Goal: Task Accomplishment & Management: Use online tool/utility

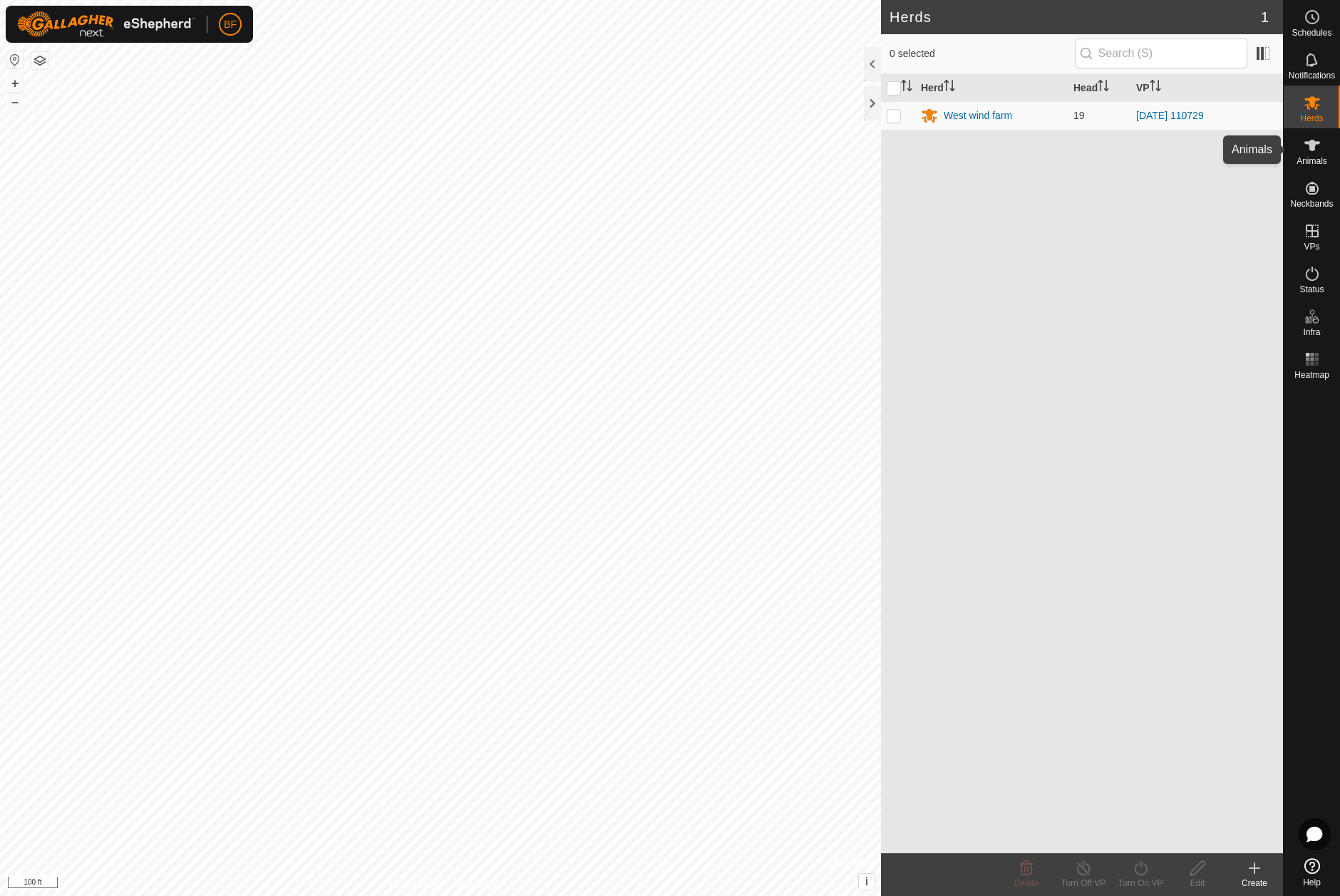
click at [1309, 150] on icon at bounding box center [1312, 145] width 16 height 12
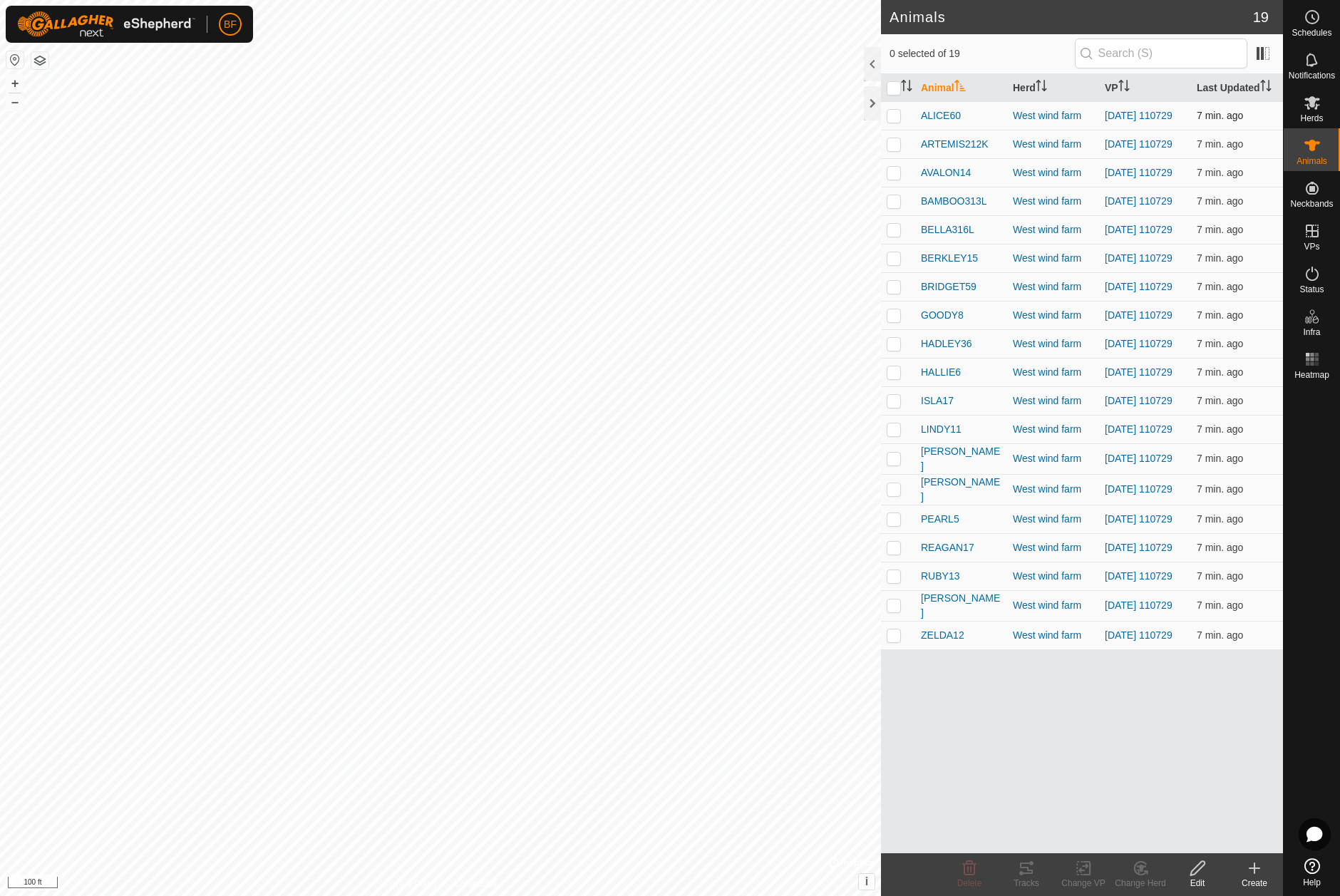
click at [898, 116] on p-checkbox at bounding box center [894, 115] width 14 height 12
click at [1027, 869] on icon at bounding box center [1027, 868] width 13 height 12
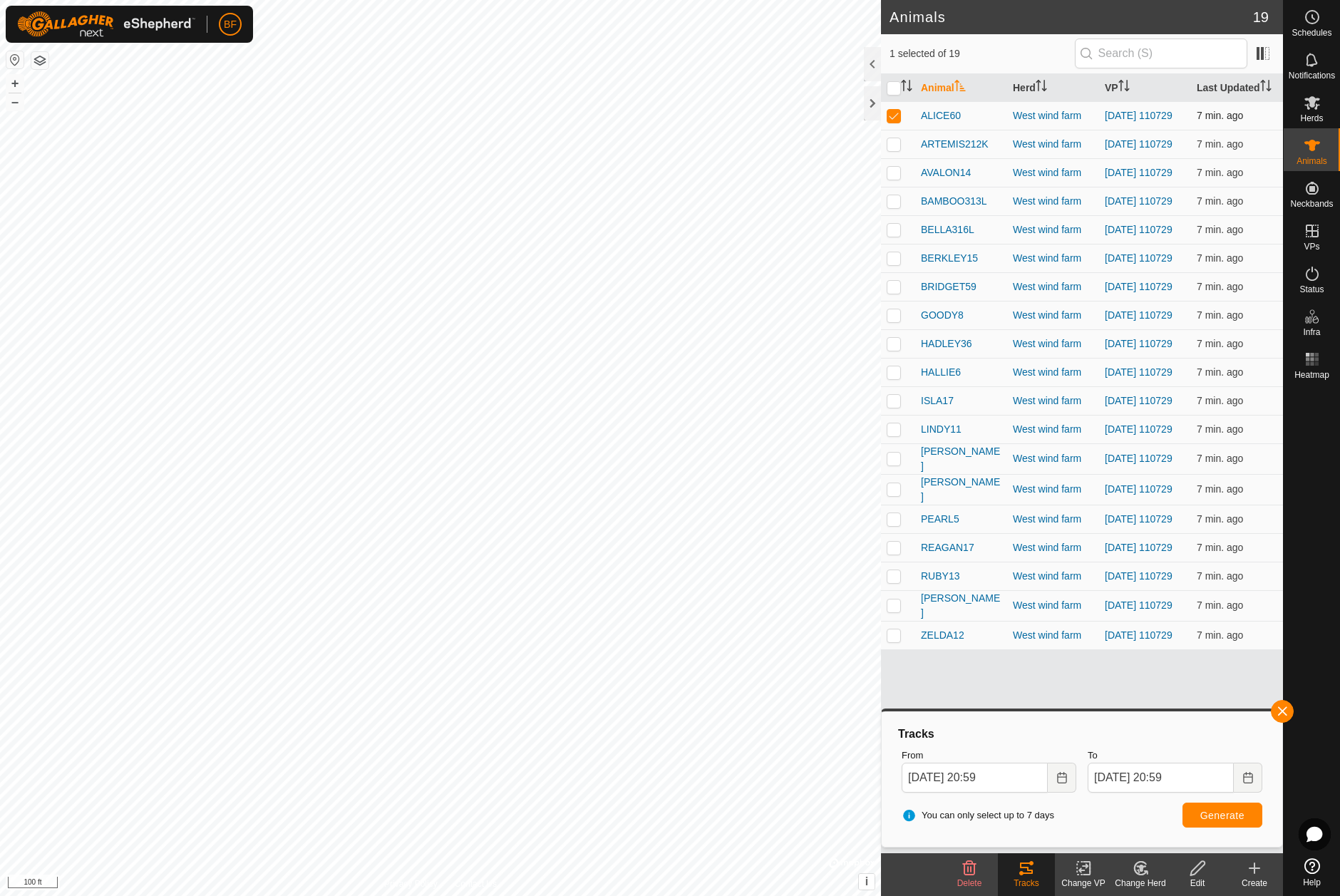
click at [894, 111] on p-checkbox at bounding box center [894, 115] width 14 height 12
checkbox input "false"
click at [894, 143] on p-checkbox at bounding box center [894, 144] width 14 height 12
drag, startPoint x: 1289, startPoint y: 713, endPoint x: 1254, endPoint y: 722, distance: 36.1
click at [1287, 713] on button "button" at bounding box center [1282, 711] width 23 height 23
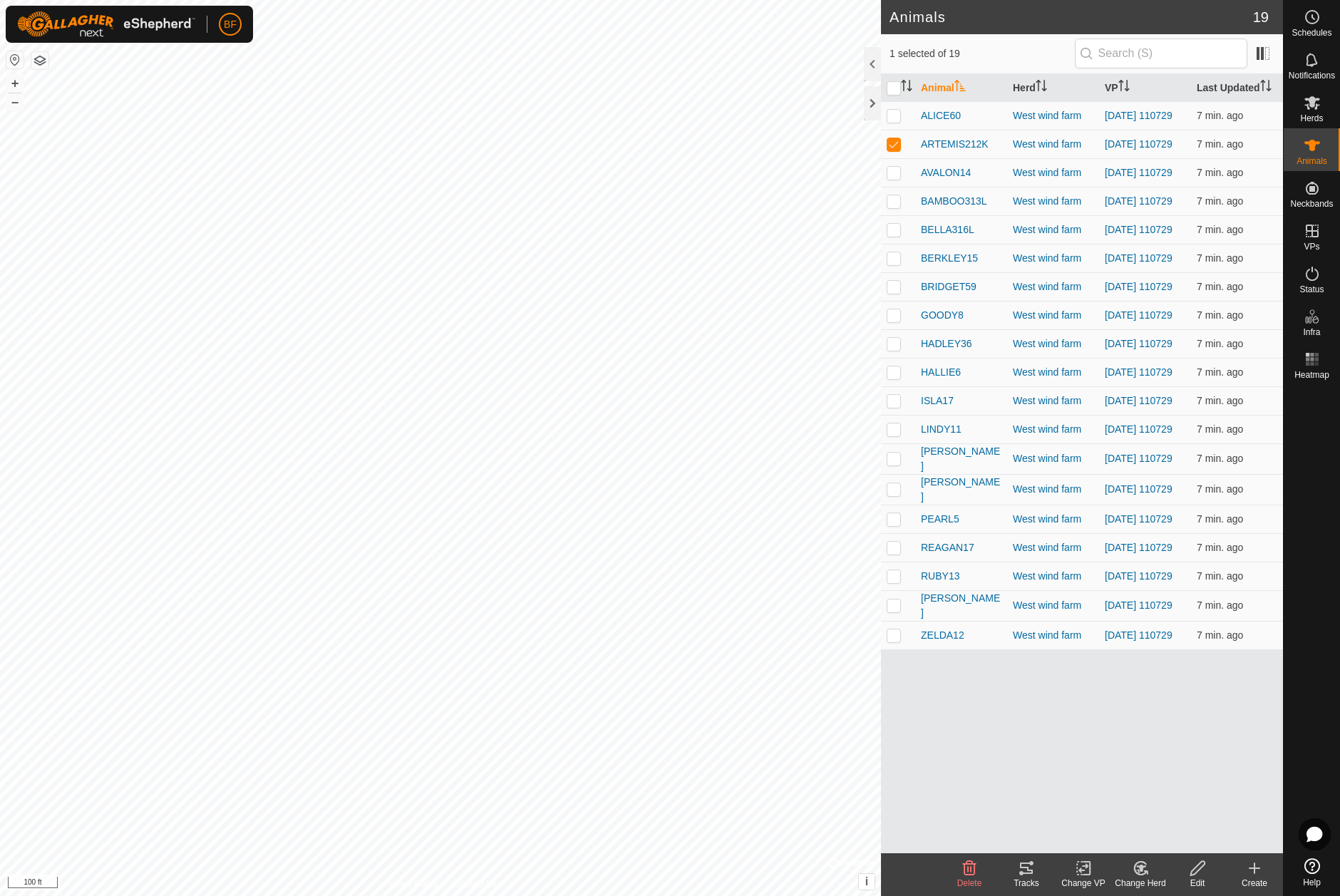
click at [1028, 872] on icon at bounding box center [1027, 868] width 17 height 17
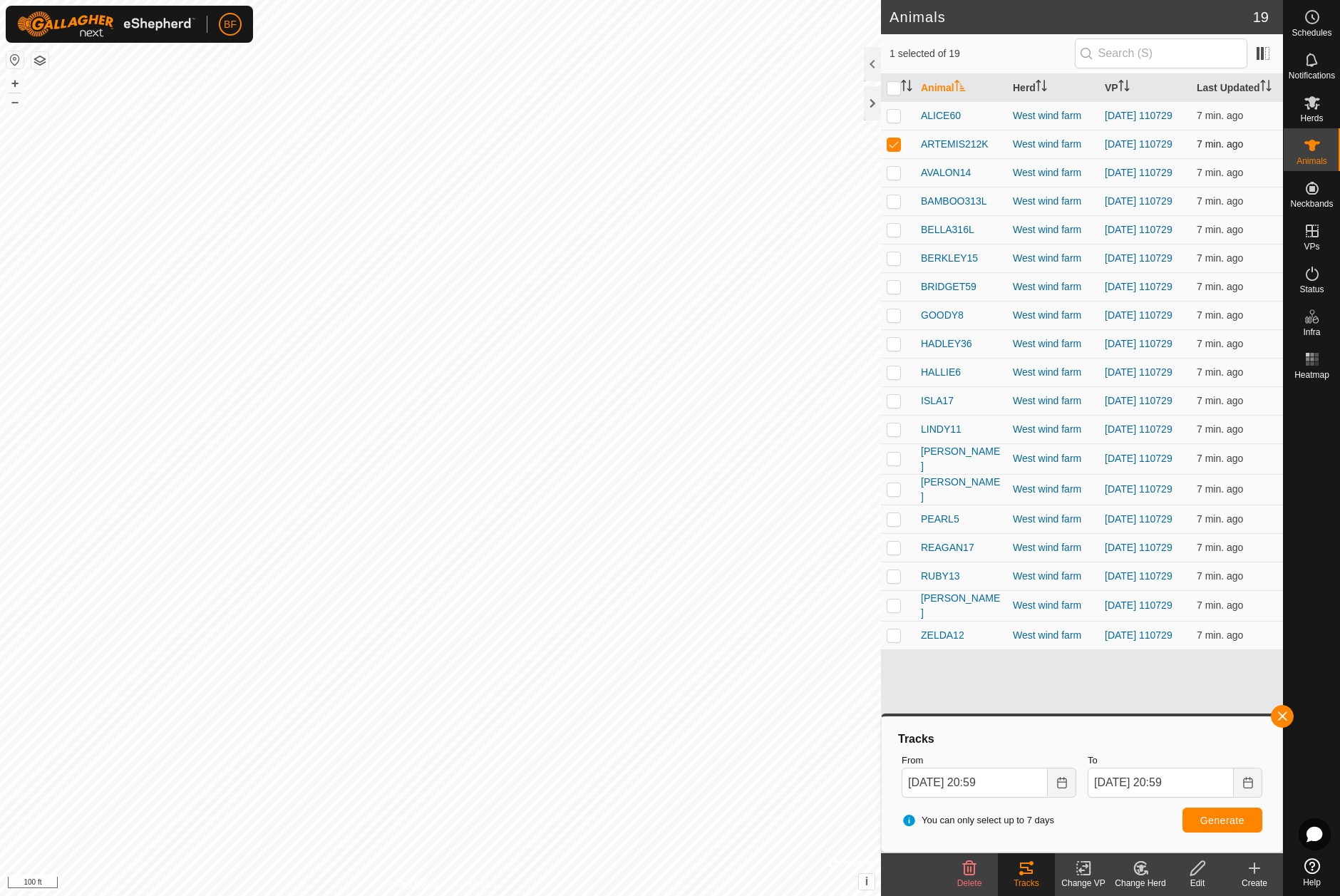
drag, startPoint x: 897, startPoint y: 148, endPoint x: 895, endPoint y: 161, distance: 13.2
click at [897, 148] on p-checkbox at bounding box center [894, 144] width 14 height 12
checkbox input "false"
drag, startPoint x: 895, startPoint y: 178, endPoint x: 919, endPoint y: 270, distance: 95.1
click at [895, 178] on p-checkbox at bounding box center [894, 172] width 14 height 12
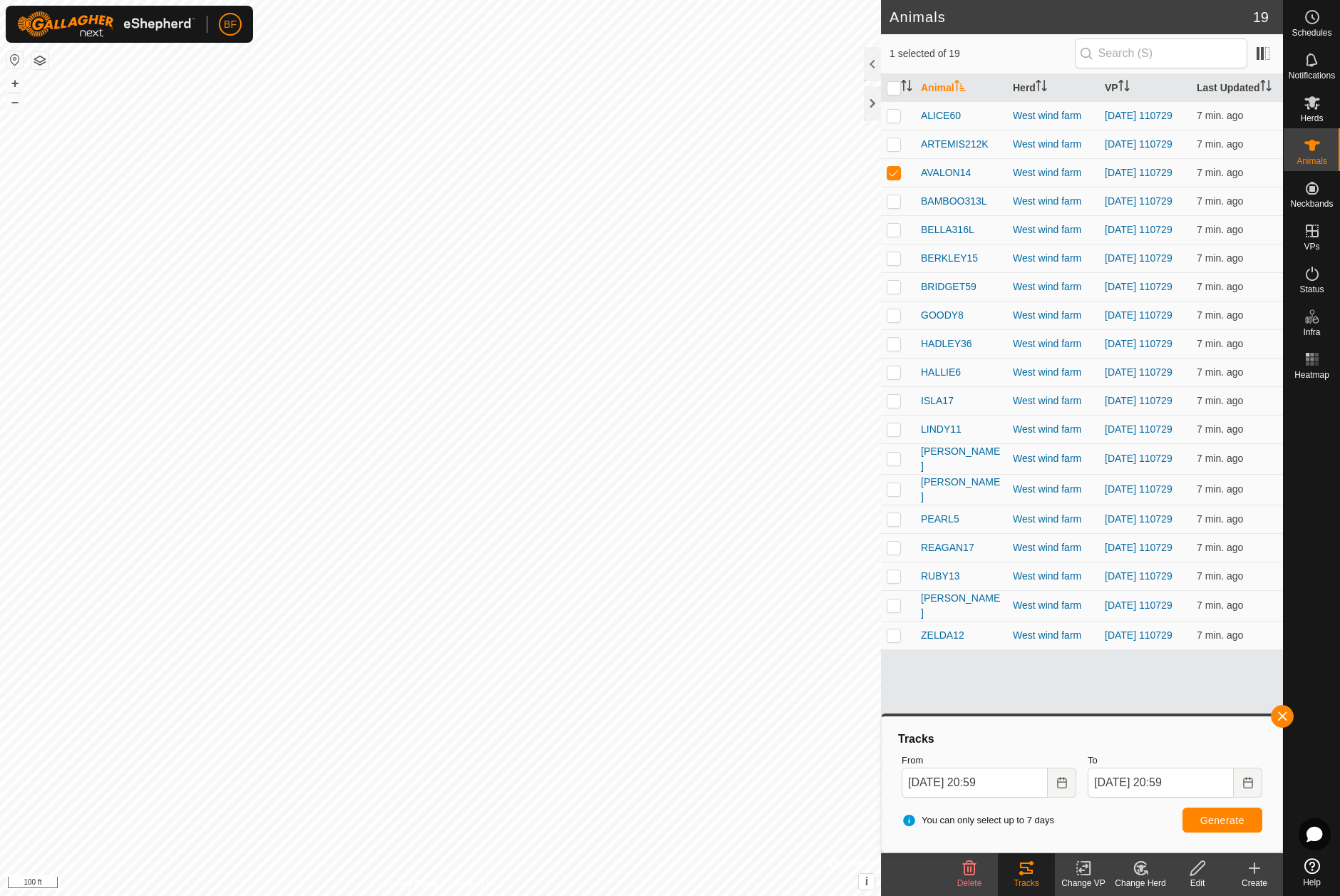
click at [1277, 709] on button "button" at bounding box center [1282, 716] width 23 height 23
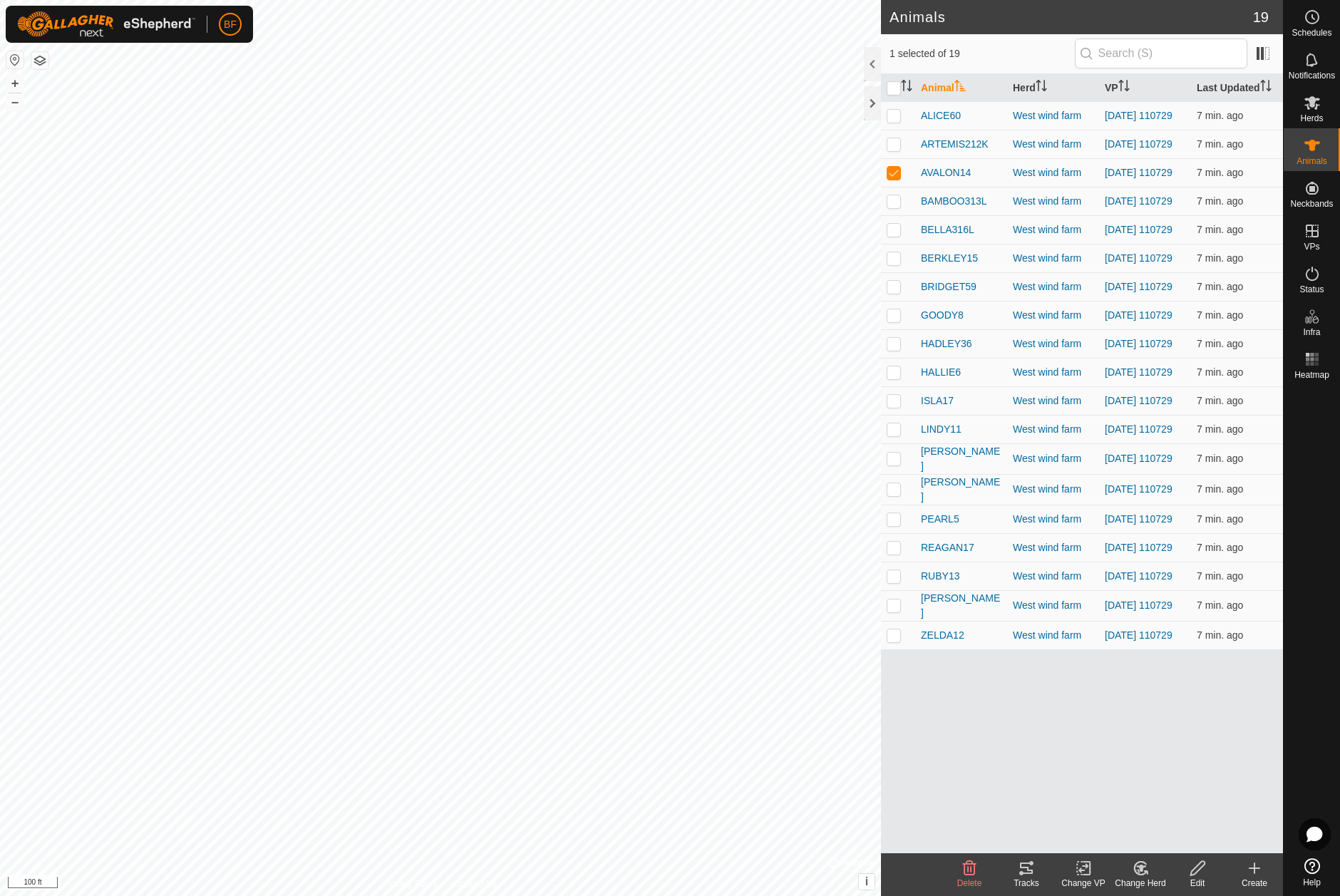
click at [1031, 871] on icon at bounding box center [1027, 868] width 13 height 12
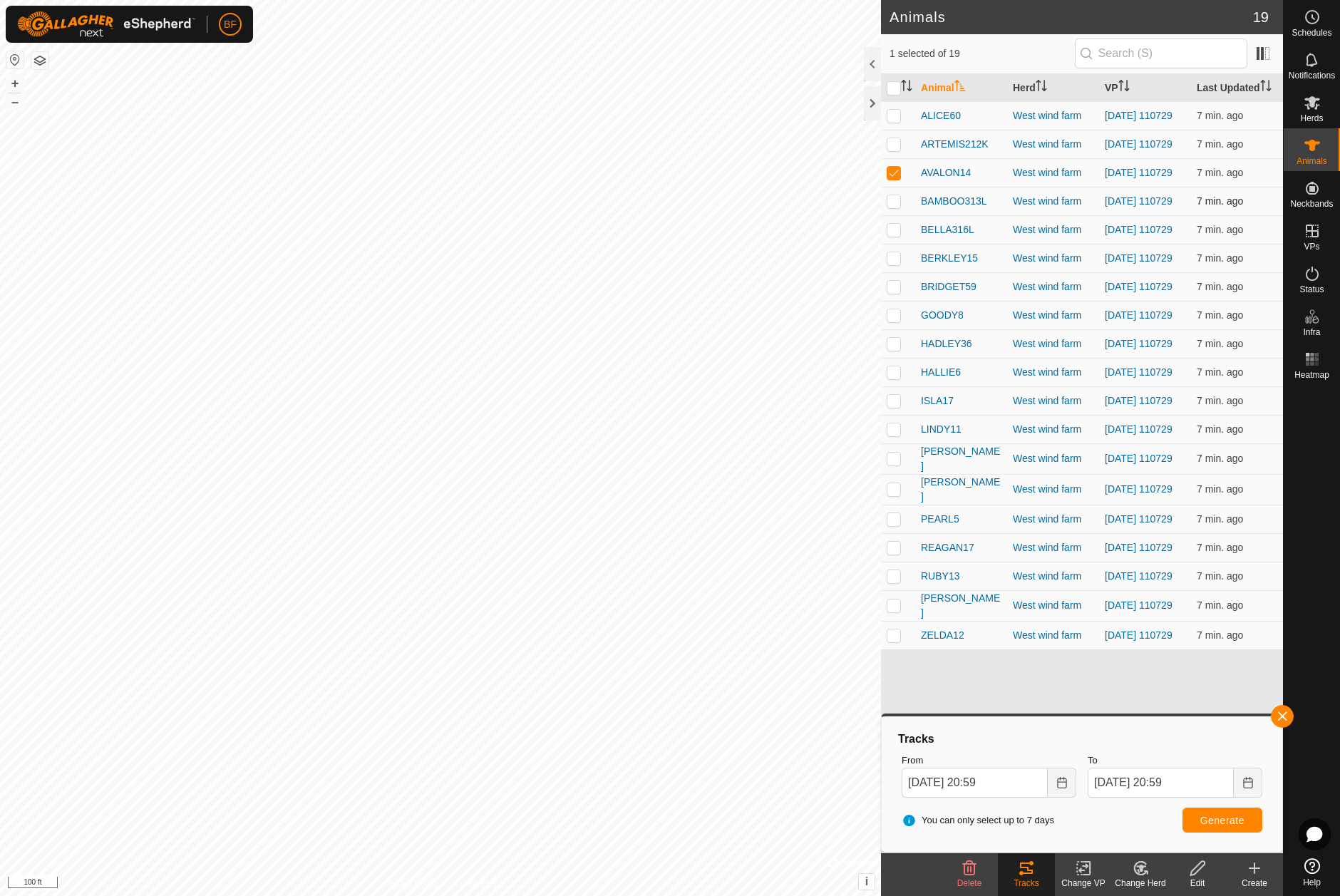
drag, startPoint x: 895, startPoint y: 177, endPoint x: 888, endPoint y: 210, distance: 33.7
click at [895, 177] on p-checkbox at bounding box center [894, 172] width 14 height 12
checkbox input "false"
drag, startPoint x: 896, startPoint y: 207, endPoint x: 951, endPoint y: 304, distance: 111.5
click at [898, 207] on p-checkbox at bounding box center [894, 201] width 14 height 12
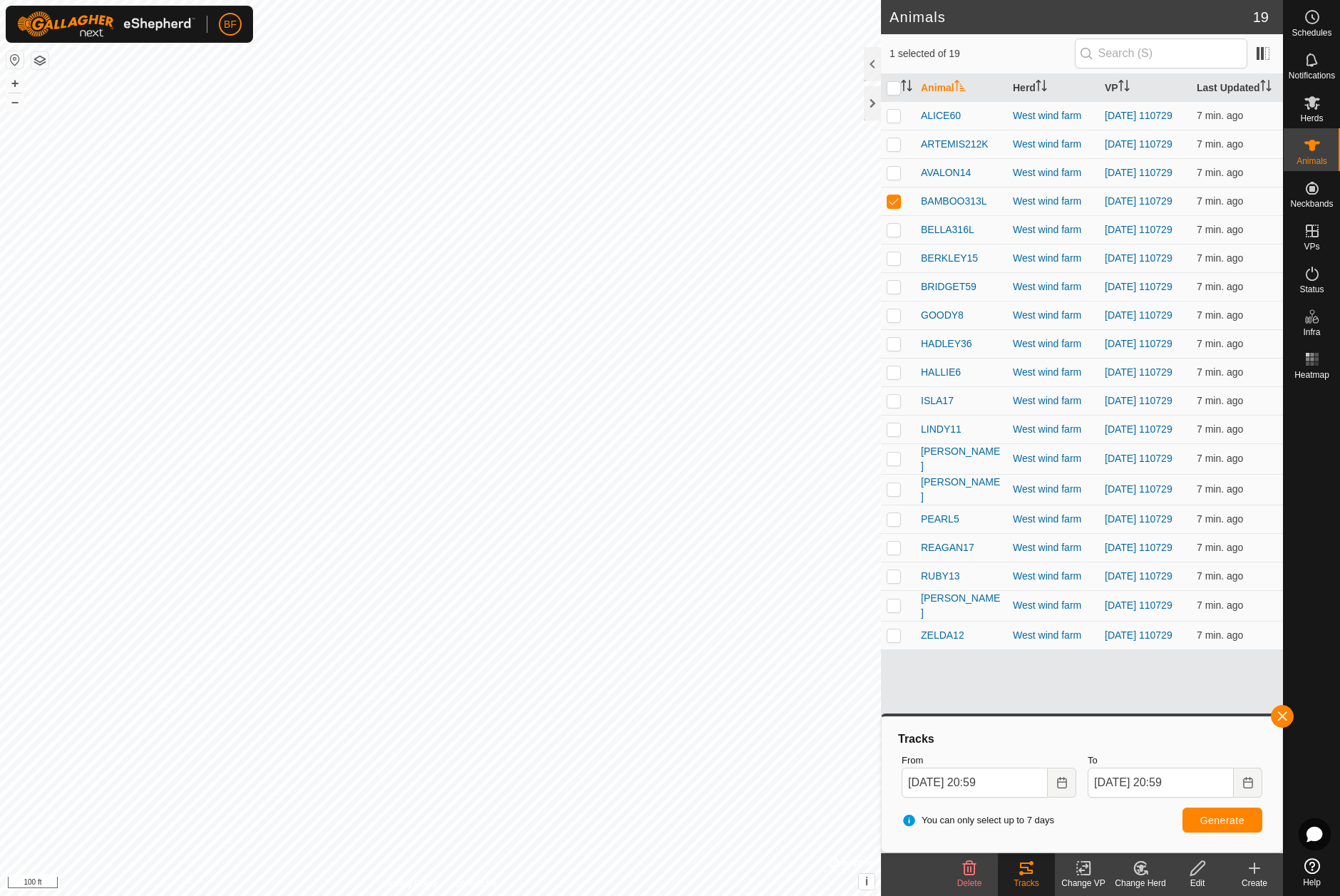
drag, startPoint x: 1290, startPoint y: 714, endPoint x: 1278, endPoint y: 717, distance: 12.4
click at [1289, 714] on button "button" at bounding box center [1282, 716] width 23 height 23
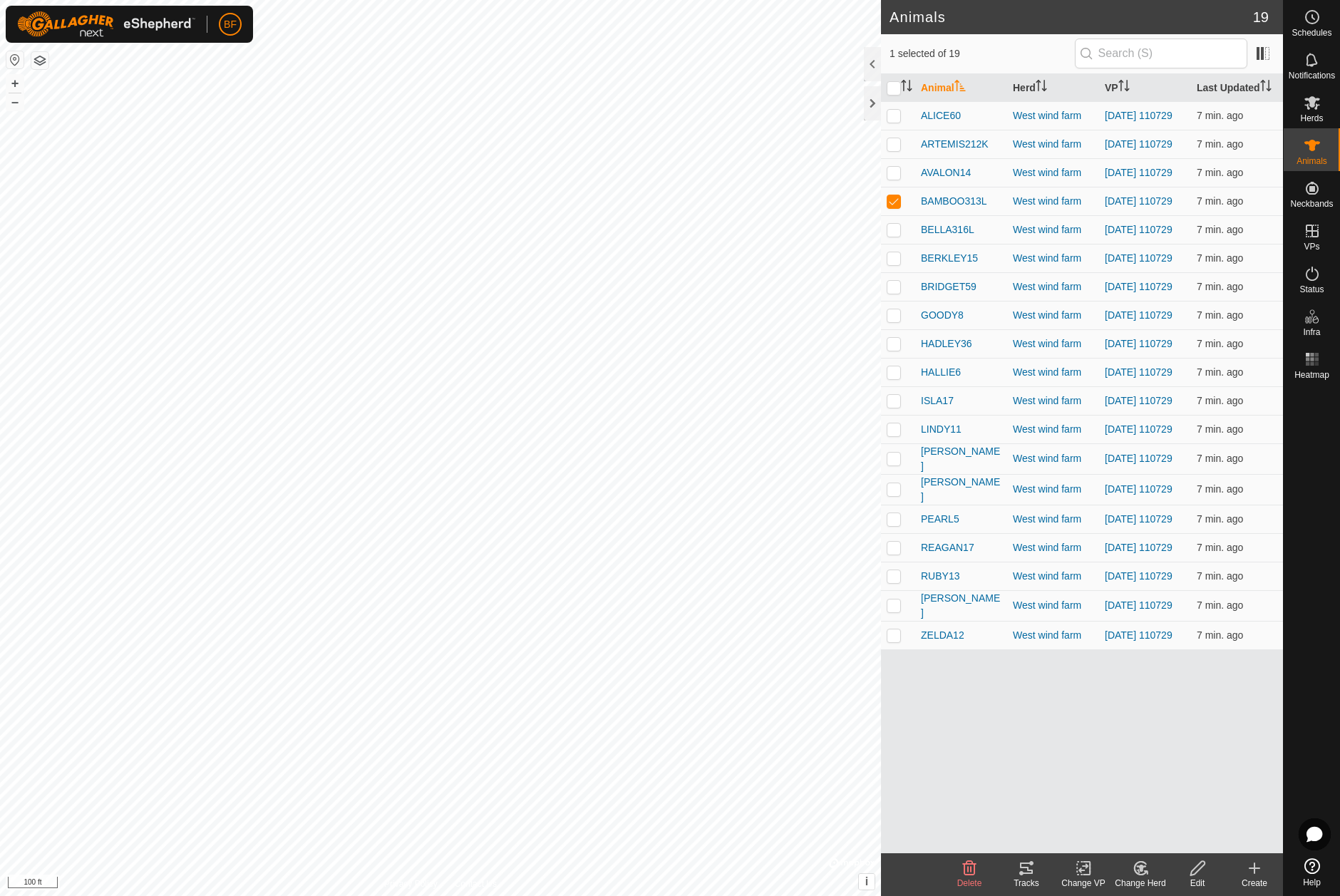
click at [1037, 874] on tracks-svg-icon at bounding box center [1026, 868] width 57 height 17
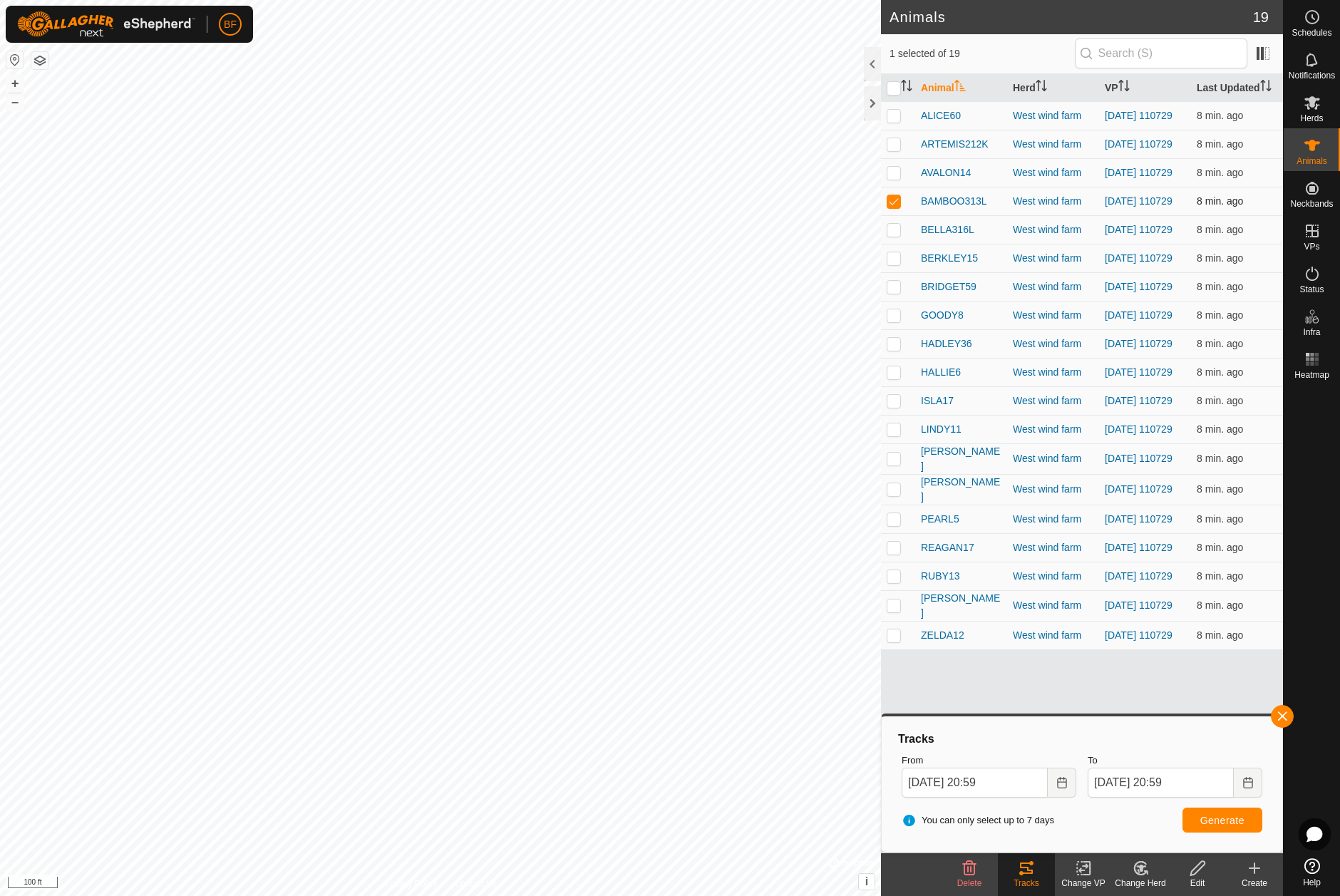
drag, startPoint x: 898, startPoint y: 203, endPoint x: 895, endPoint y: 218, distance: 15.3
click at [898, 203] on p-checkbox at bounding box center [894, 201] width 14 height 12
checkbox input "false"
drag, startPoint x: 895, startPoint y: 238, endPoint x: 900, endPoint y: 246, distance: 9.4
click at [896, 235] on p-checkbox at bounding box center [894, 230] width 14 height 12
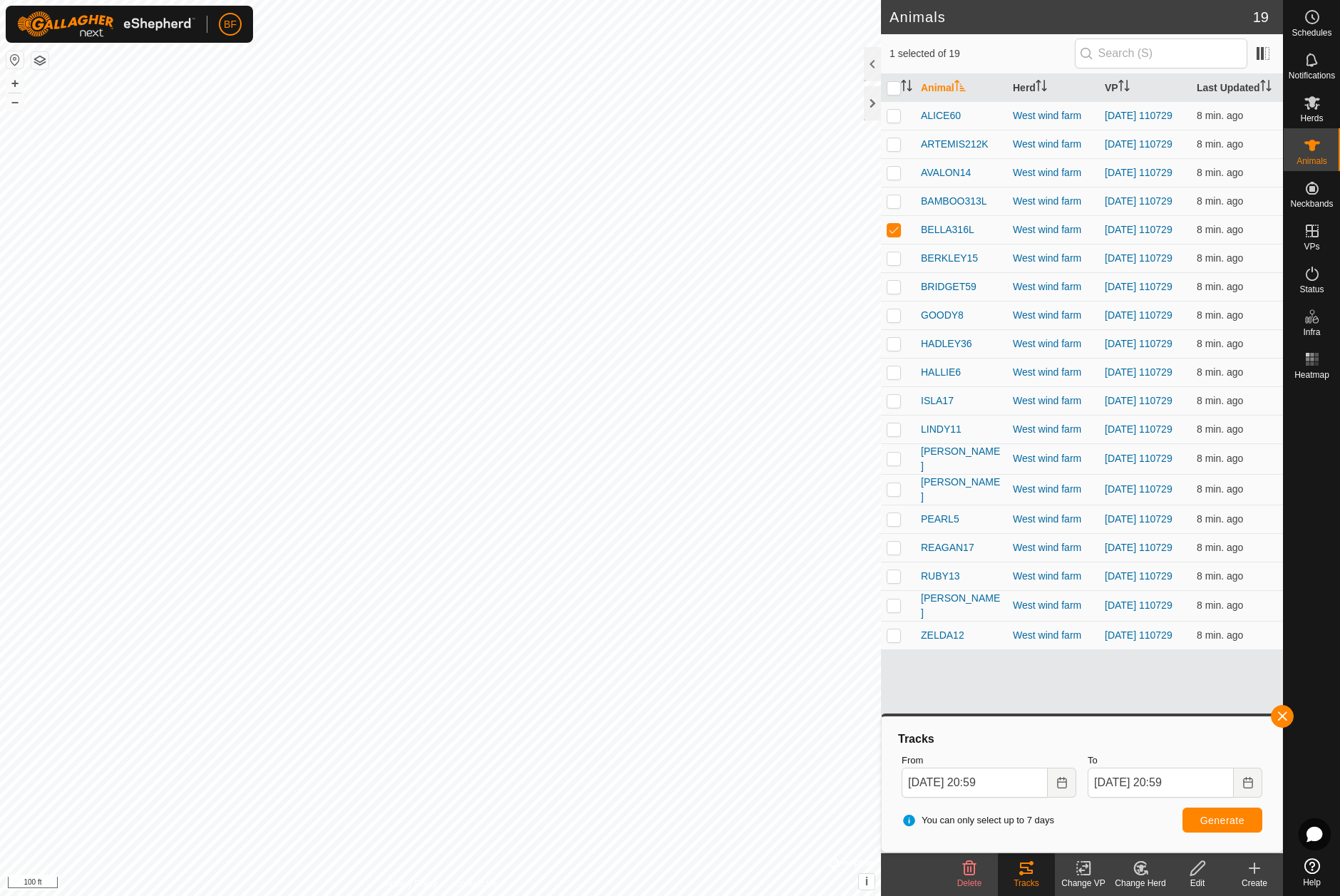
drag, startPoint x: 1284, startPoint y: 717, endPoint x: 1246, endPoint y: 743, distance: 46.0
click at [1284, 717] on button "button" at bounding box center [1282, 716] width 23 height 23
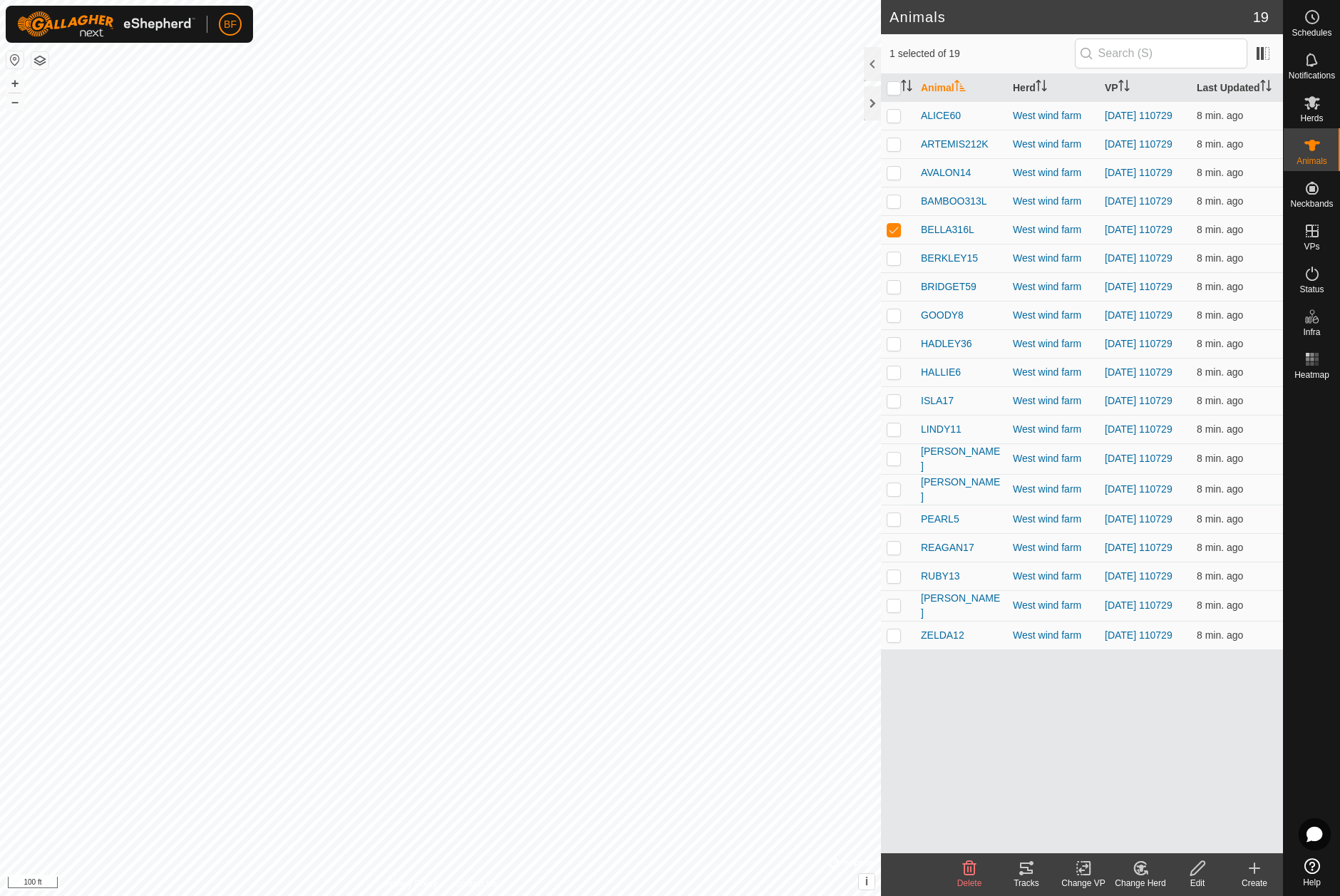
click at [1031, 867] on icon at bounding box center [1027, 868] width 17 height 17
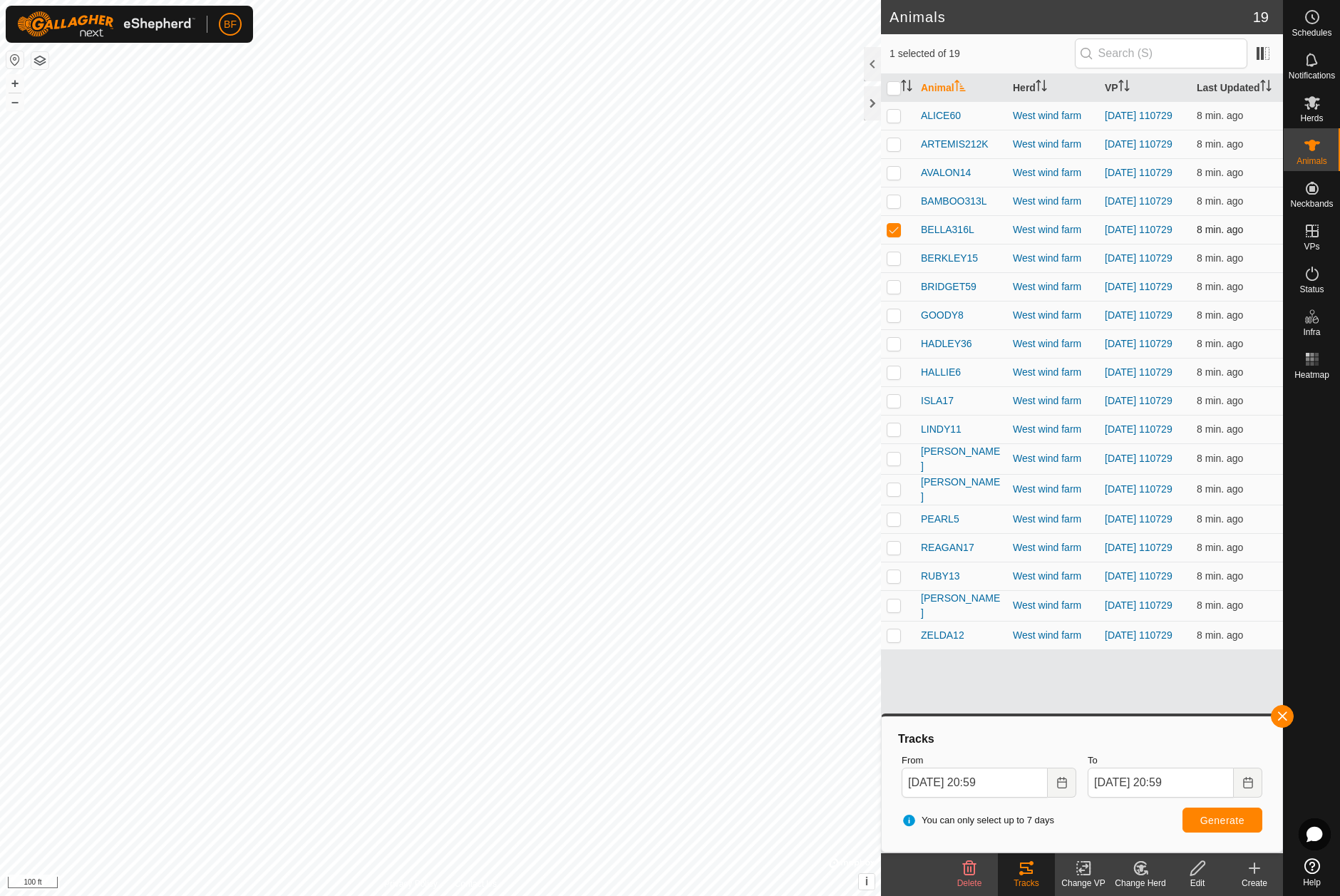
click at [892, 235] on td at bounding box center [898, 230] width 34 height 29
checkbox input "false"
drag, startPoint x: 893, startPoint y: 268, endPoint x: 921, endPoint y: 307, distance: 48.0
click at [893, 264] on p-checkbox at bounding box center [894, 258] width 14 height 12
drag, startPoint x: 1283, startPoint y: 713, endPoint x: 1252, endPoint y: 733, distance: 36.9
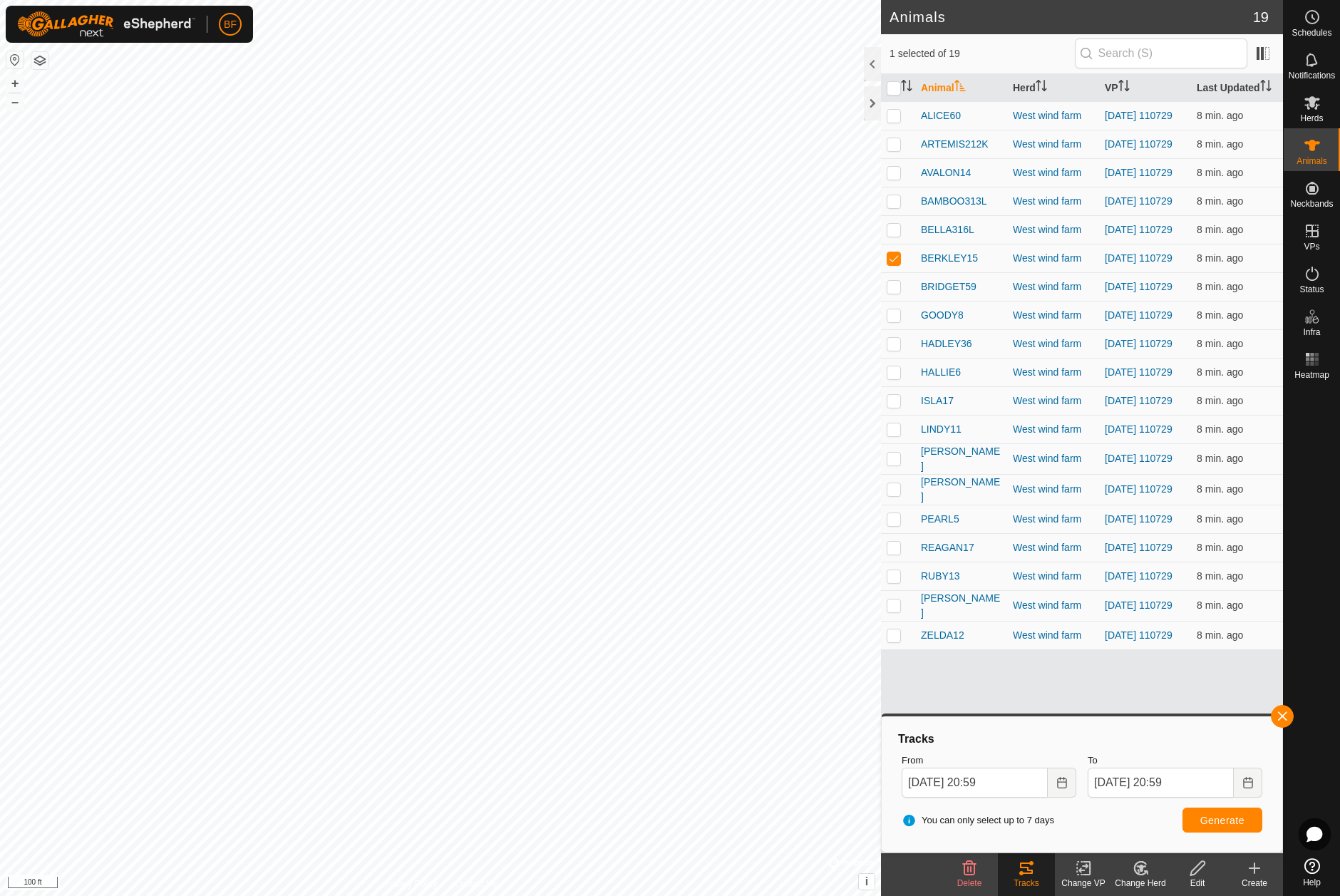
click at [1282, 714] on button "button" at bounding box center [1282, 716] width 23 height 23
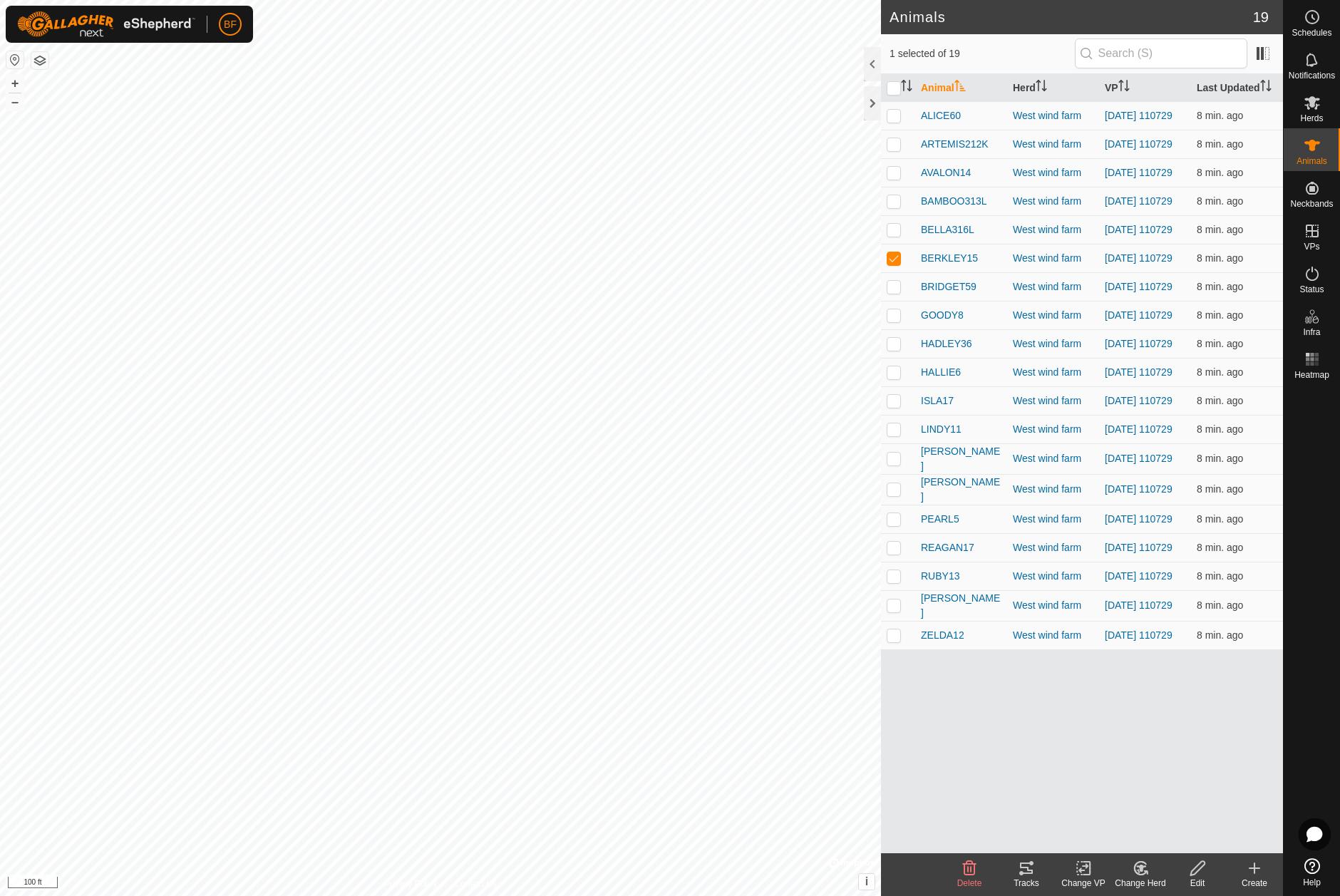
click at [1037, 869] on tracks-svg-icon at bounding box center [1026, 868] width 57 height 17
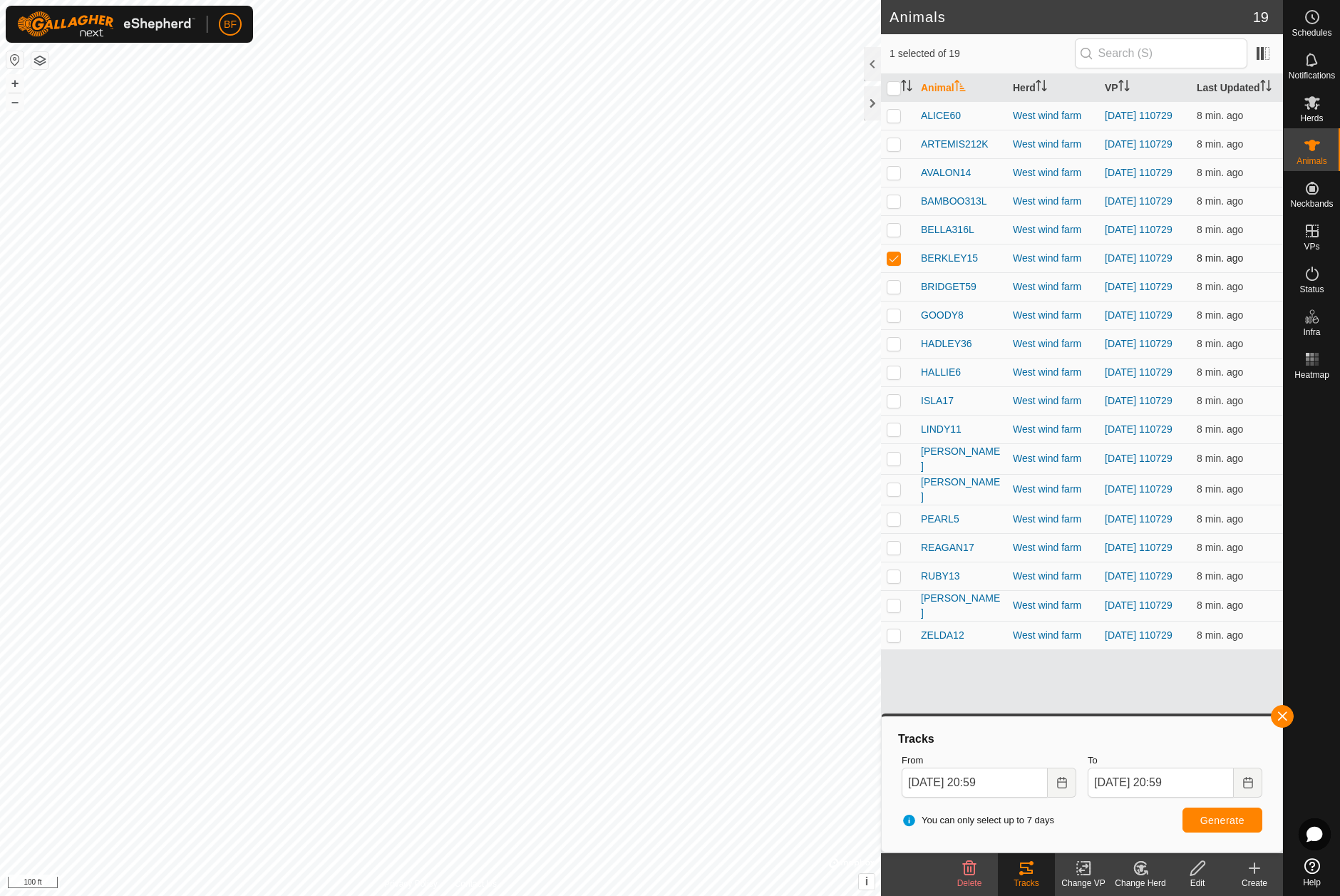
drag, startPoint x: 898, startPoint y: 266, endPoint x: 893, endPoint y: 285, distance: 19.6
click at [898, 264] on p-checkbox at bounding box center [894, 258] width 14 height 12
checkbox input "false"
drag, startPoint x: 893, startPoint y: 299, endPoint x: 988, endPoint y: 351, distance: 108.3
click at [894, 292] on p-checkbox at bounding box center [894, 287] width 14 height 12
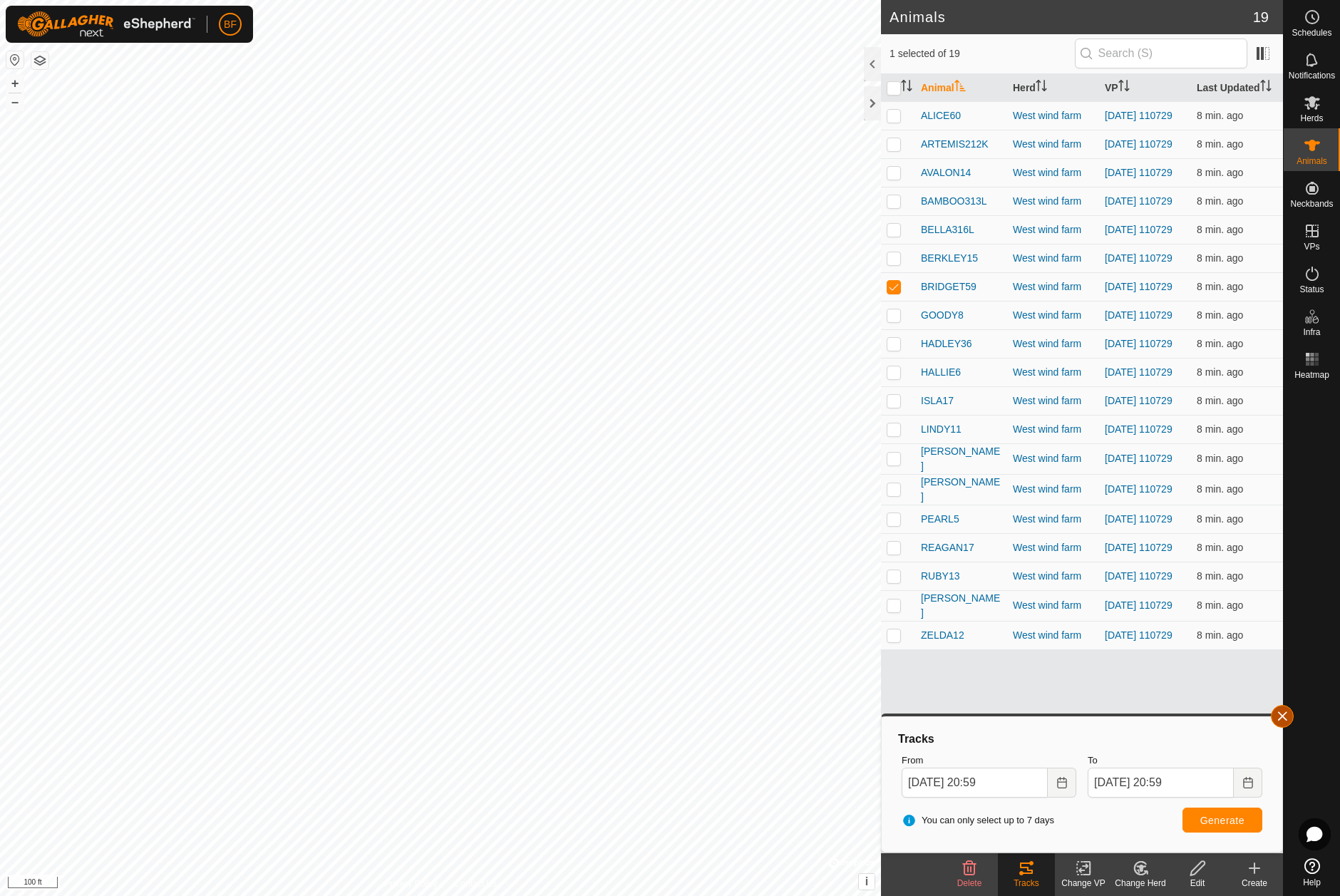
click at [1285, 713] on button "button" at bounding box center [1282, 716] width 23 height 23
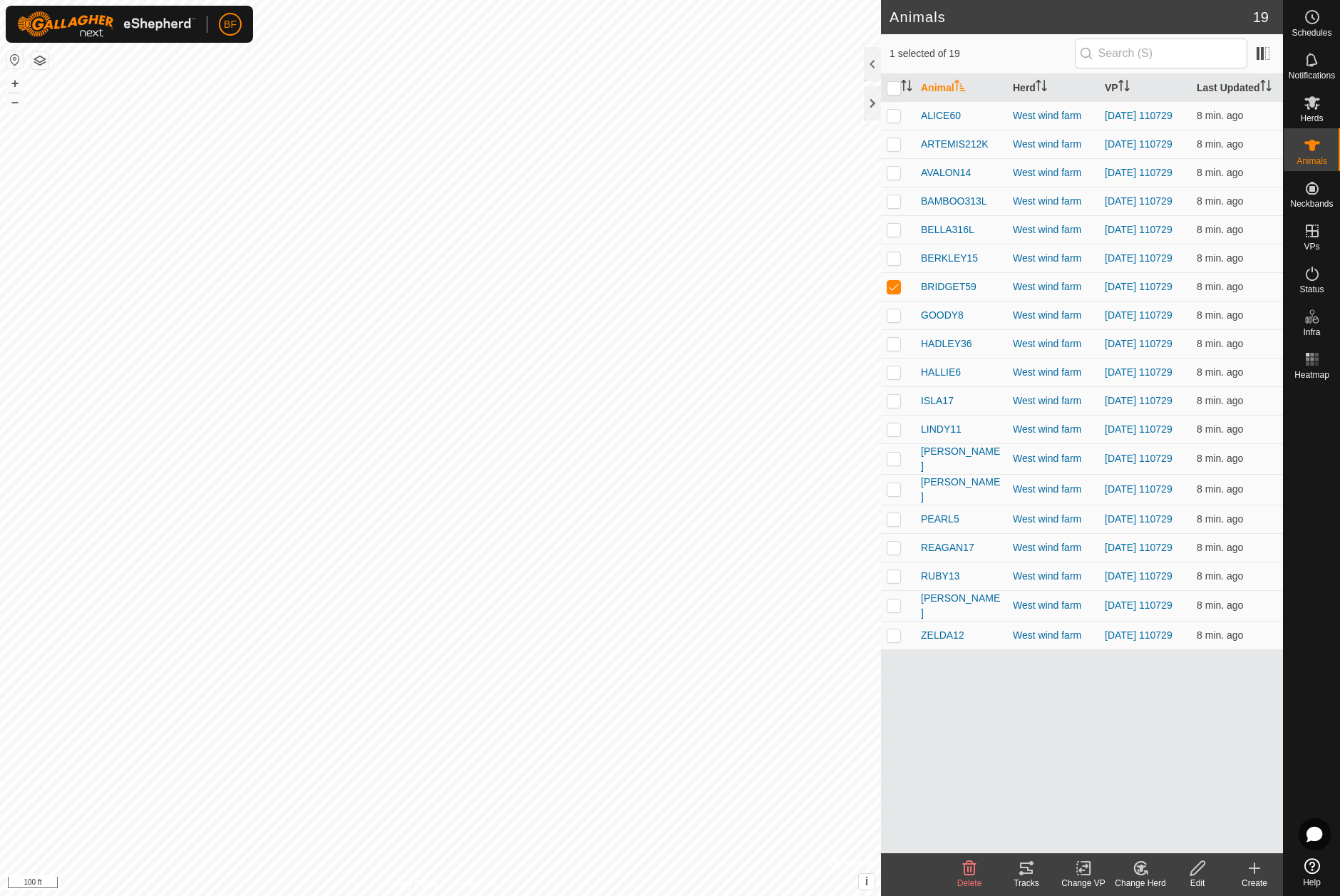
click at [1032, 874] on icon at bounding box center [1027, 868] width 17 height 17
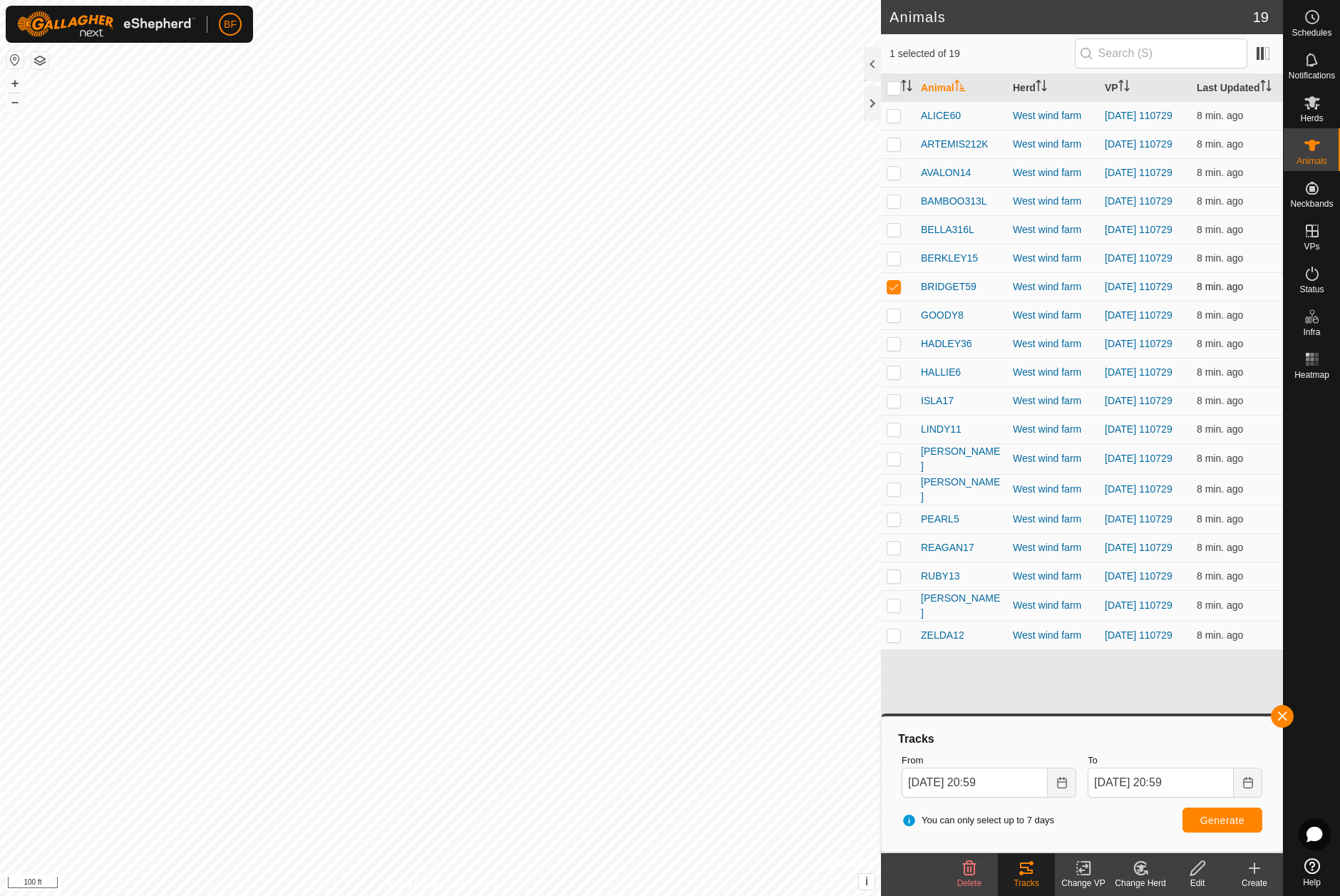
click at [898, 292] on p-checkbox at bounding box center [894, 287] width 14 height 12
checkbox input "false"
drag, startPoint x: 896, startPoint y: 335, endPoint x: 914, endPoint y: 361, distance: 31.6
click at [896, 321] on p-checkbox at bounding box center [894, 315] width 14 height 12
click at [1282, 714] on button "button" at bounding box center [1282, 716] width 23 height 23
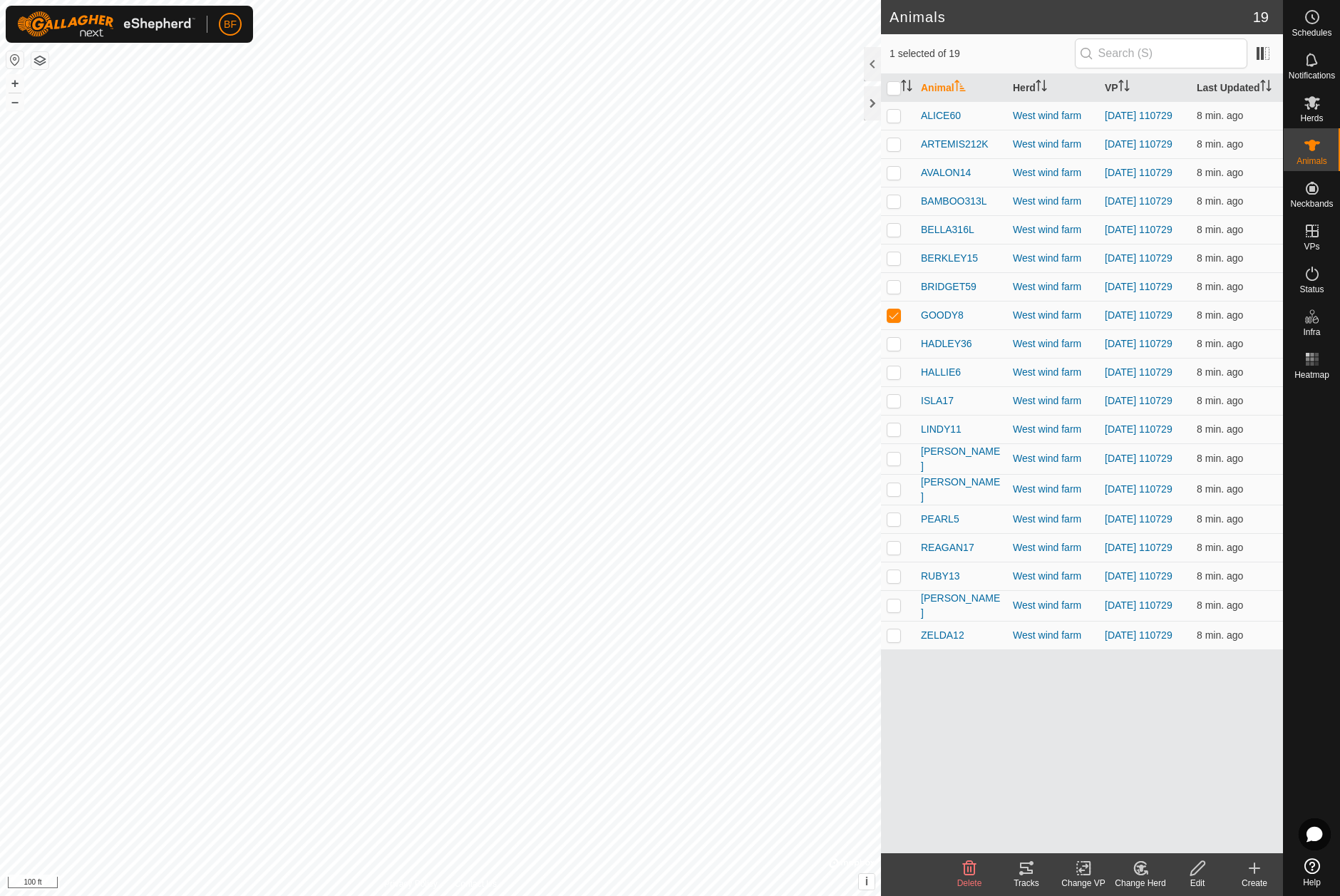
click at [1024, 868] on icon at bounding box center [1027, 868] width 13 height 12
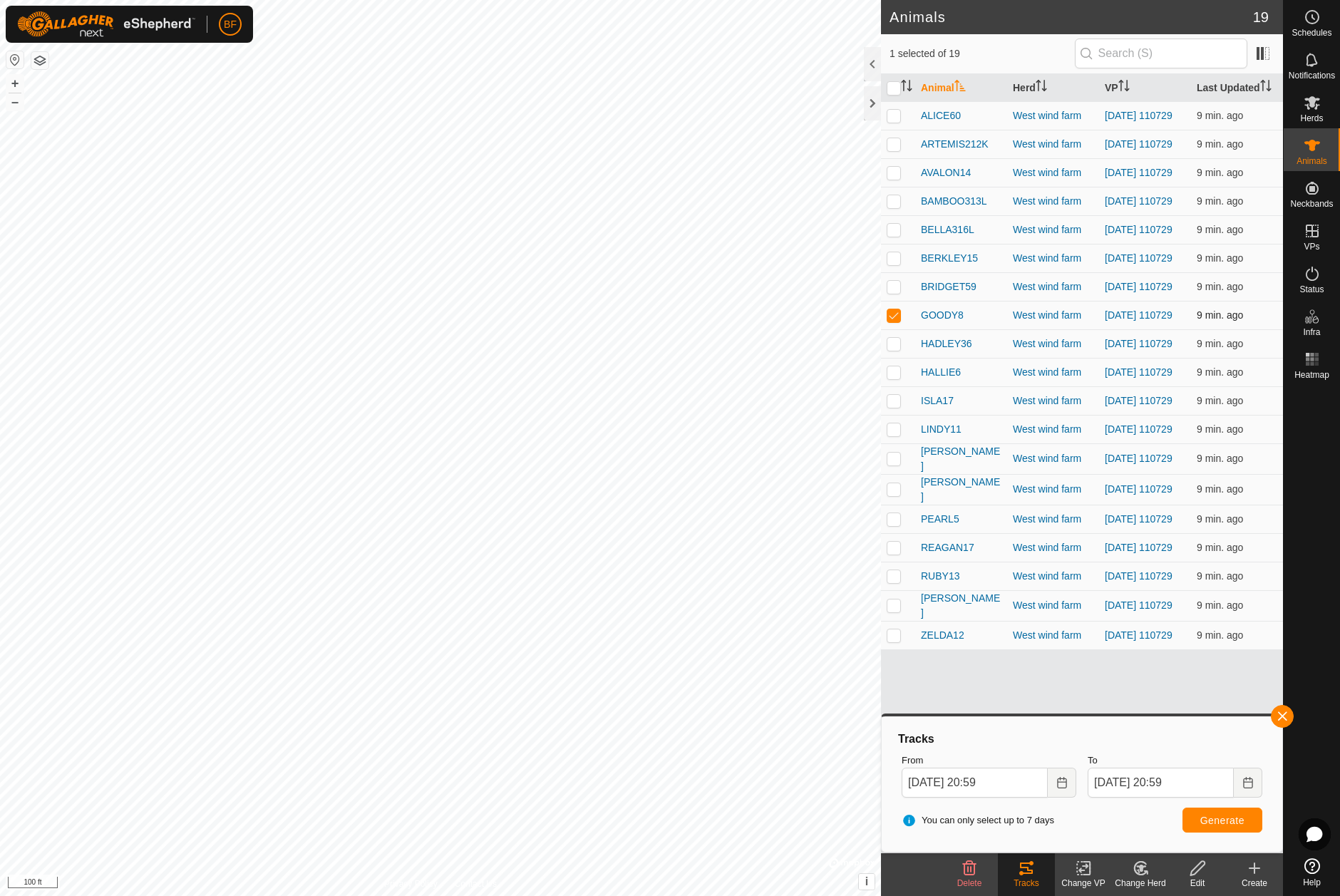
click at [896, 321] on p-checkbox at bounding box center [894, 315] width 14 height 12
checkbox input "false"
drag, startPoint x: 895, startPoint y: 361, endPoint x: 918, endPoint y: 378, distance: 28.6
click at [895, 349] on p-checkbox at bounding box center [894, 344] width 14 height 12
drag, startPoint x: 1281, startPoint y: 712, endPoint x: 1260, endPoint y: 725, distance: 24.7
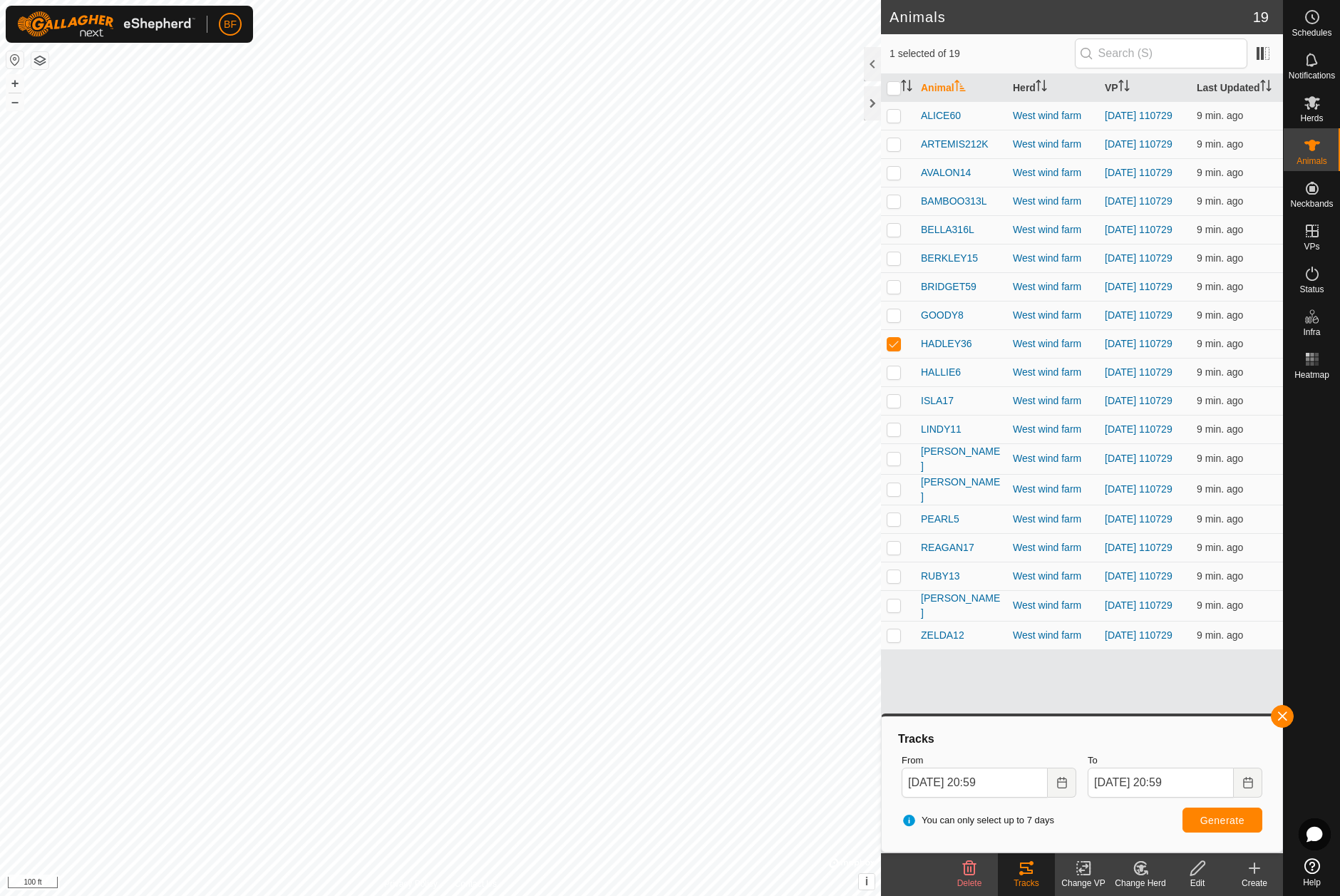
click at [1278, 714] on button "button" at bounding box center [1282, 716] width 23 height 23
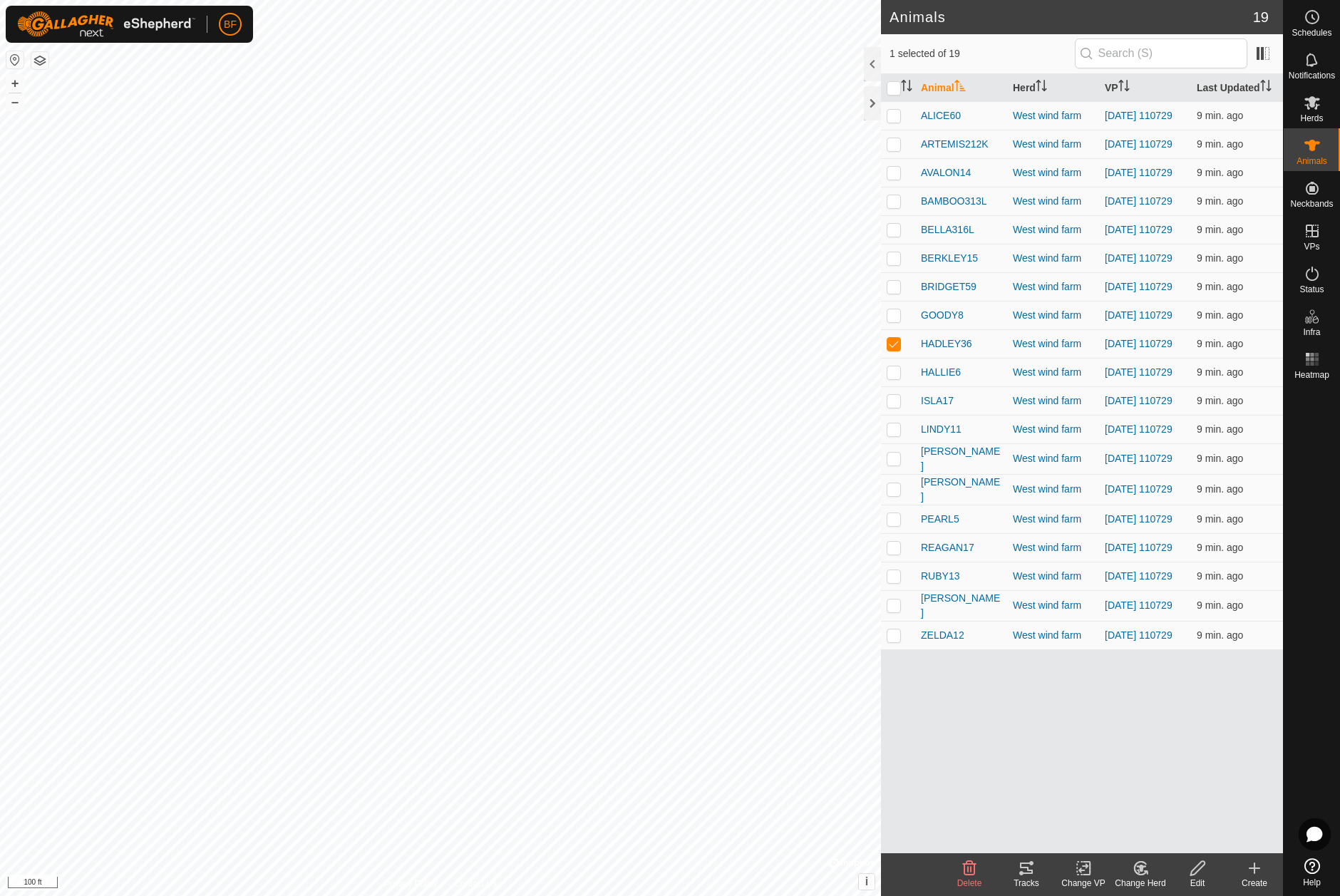
click at [1037, 865] on tracks-svg-icon at bounding box center [1026, 868] width 57 height 17
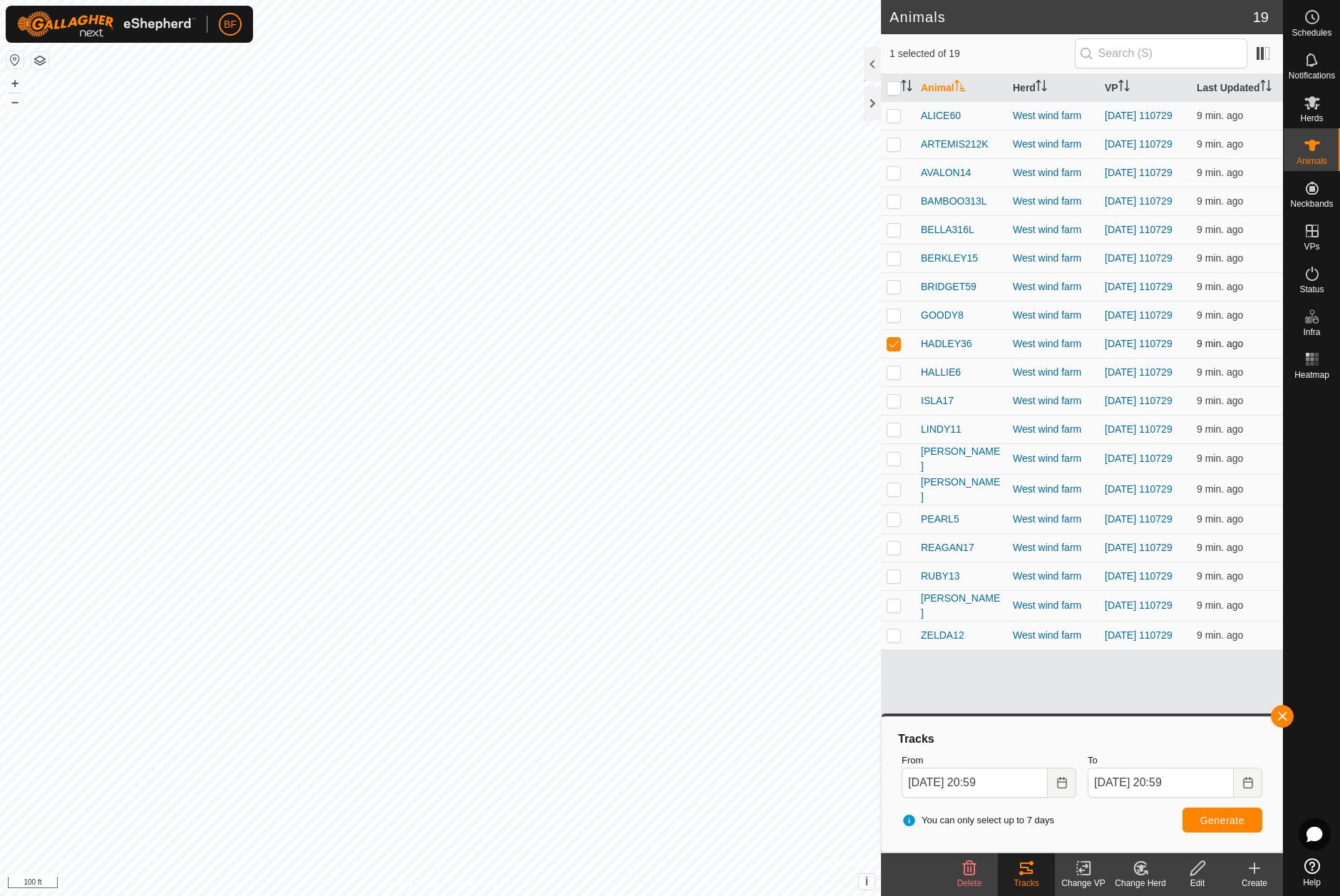
click at [898, 349] on p-checkbox at bounding box center [894, 344] width 14 height 12
checkbox input "false"
click at [897, 377] on p-checkbox at bounding box center [894, 372] width 14 height 12
drag, startPoint x: 1282, startPoint y: 709, endPoint x: 1170, endPoint y: 825, distance: 161.2
click at [1282, 709] on button "button" at bounding box center [1282, 716] width 23 height 23
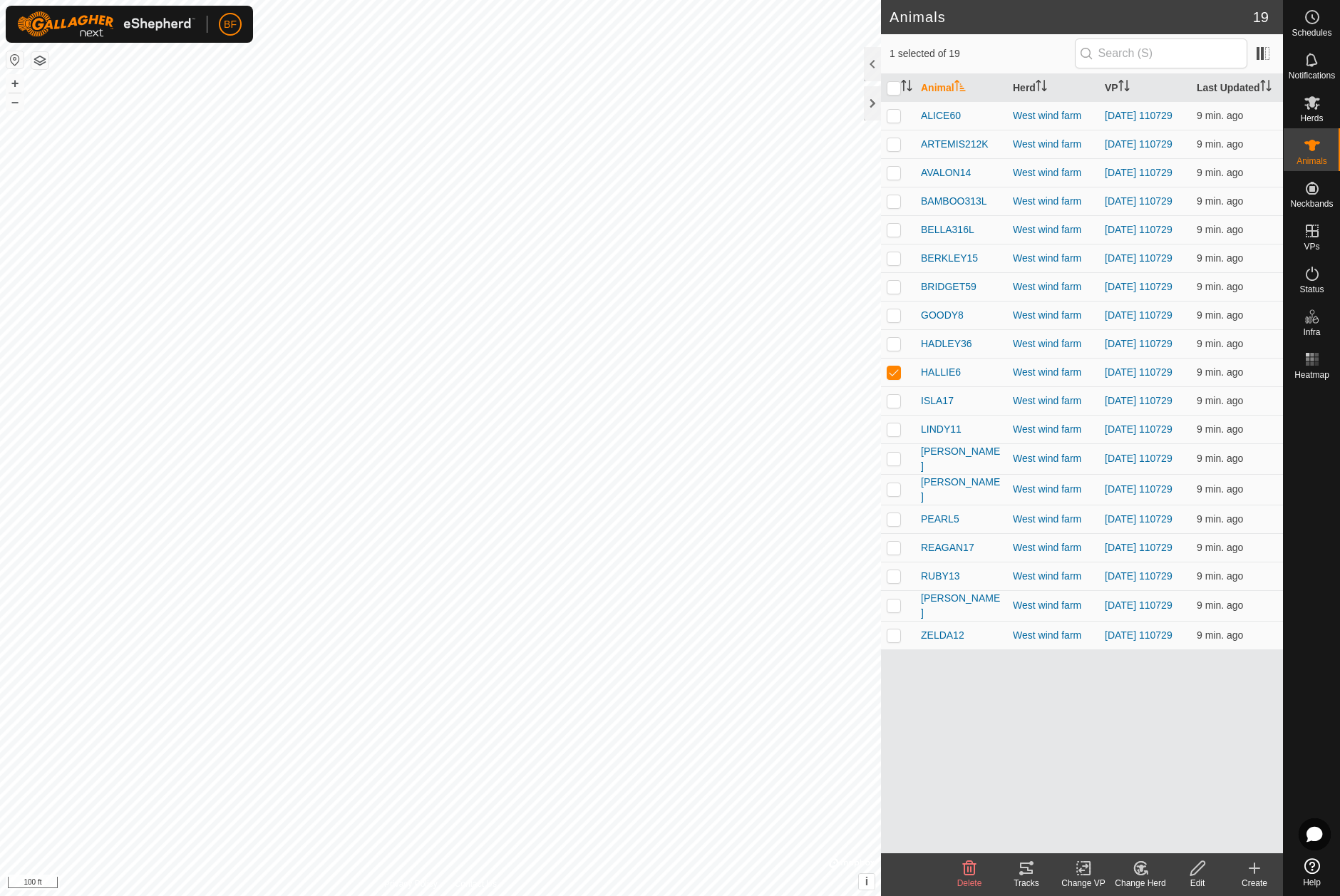
click at [1027, 866] on icon at bounding box center [1027, 868] width 17 height 17
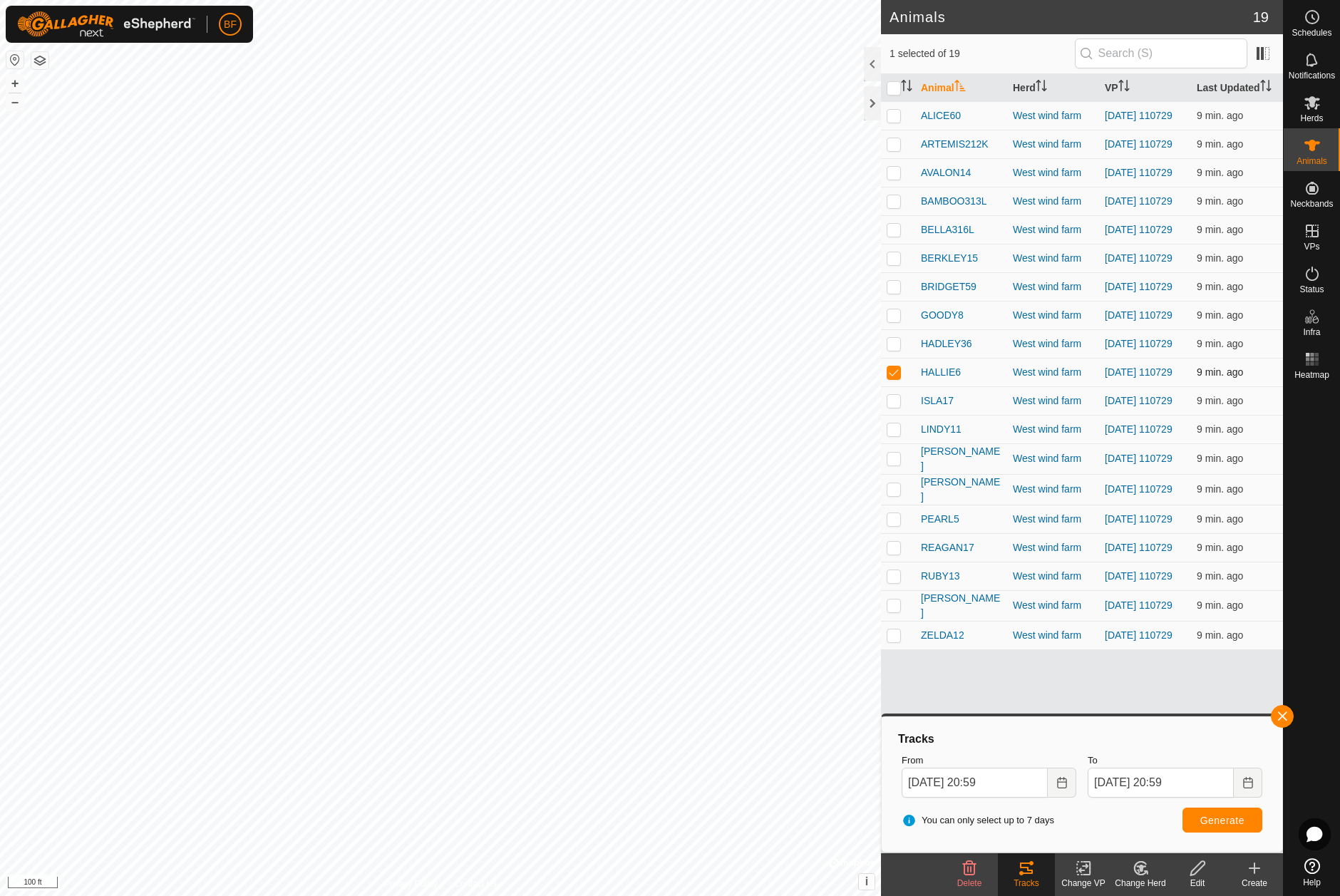
click at [899, 377] on p-checkbox at bounding box center [894, 372] width 14 height 12
checkbox input "false"
drag, startPoint x: 895, startPoint y: 419, endPoint x: 921, endPoint y: 489, distance: 74.7
click at [898, 406] on p-checkbox at bounding box center [894, 400] width 14 height 12
drag, startPoint x: 1282, startPoint y: 714, endPoint x: 1253, endPoint y: 737, distance: 37.0
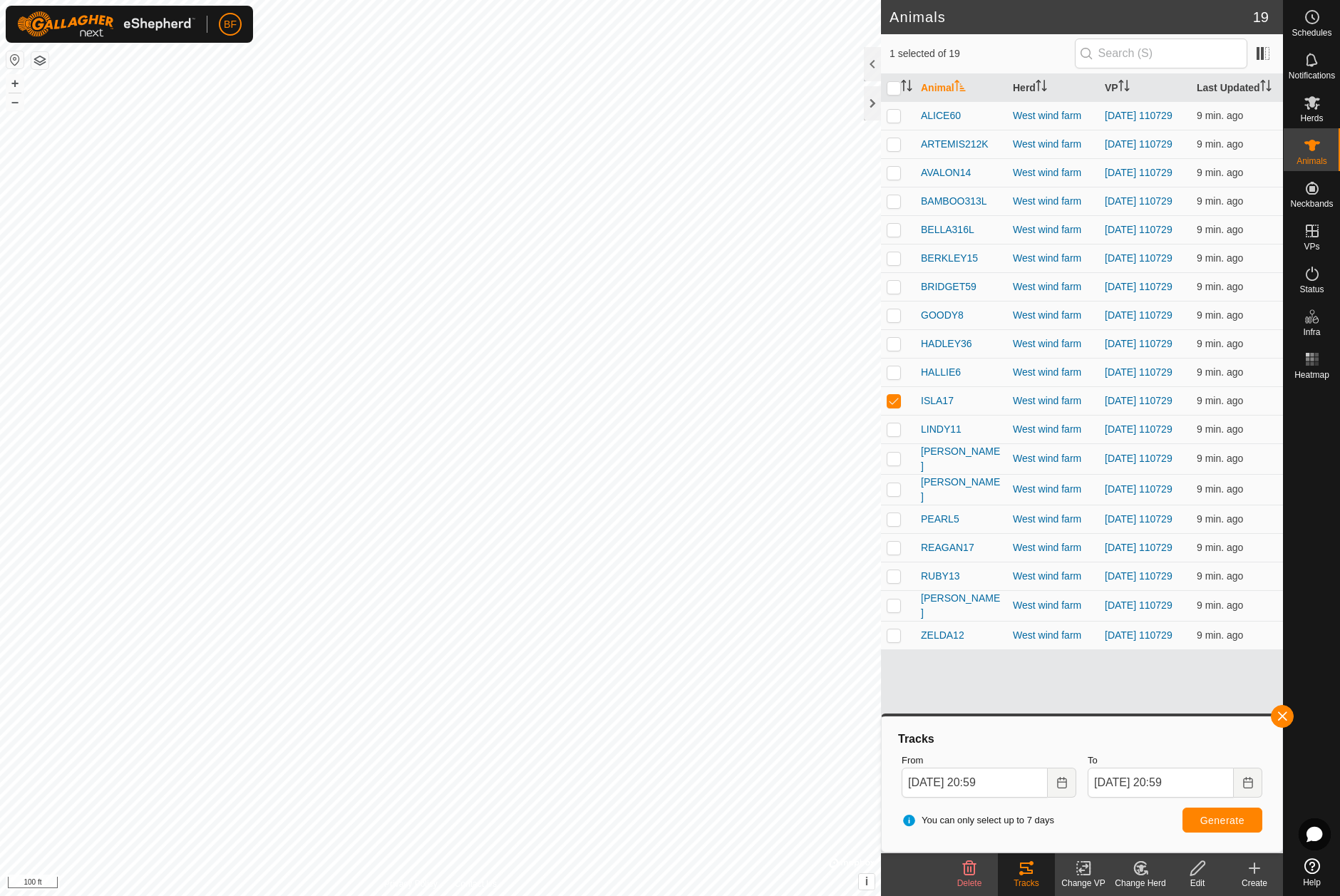
click at [1279, 717] on button "button" at bounding box center [1282, 716] width 23 height 23
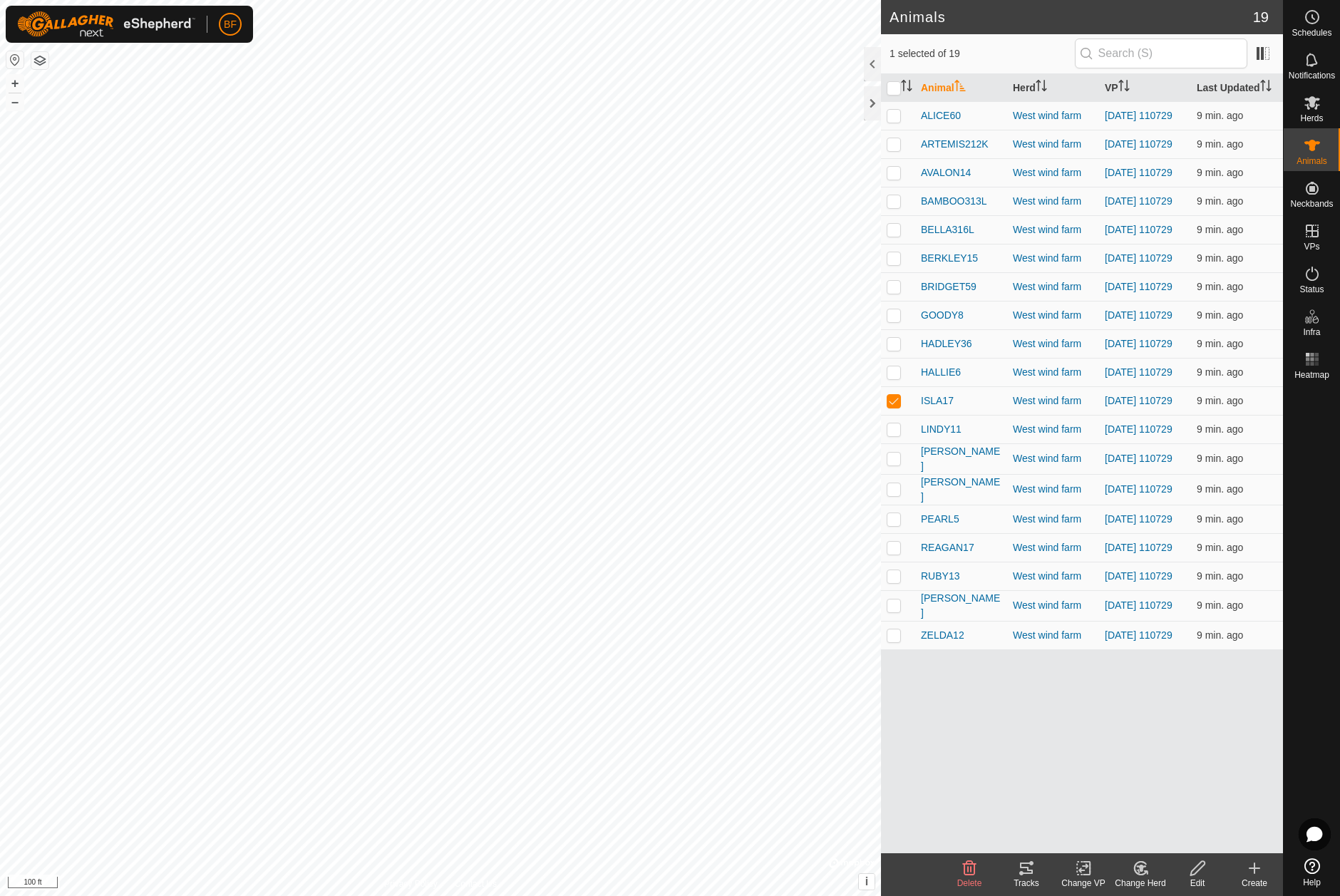
click at [1035, 868] on tracks-svg-icon at bounding box center [1026, 868] width 57 height 17
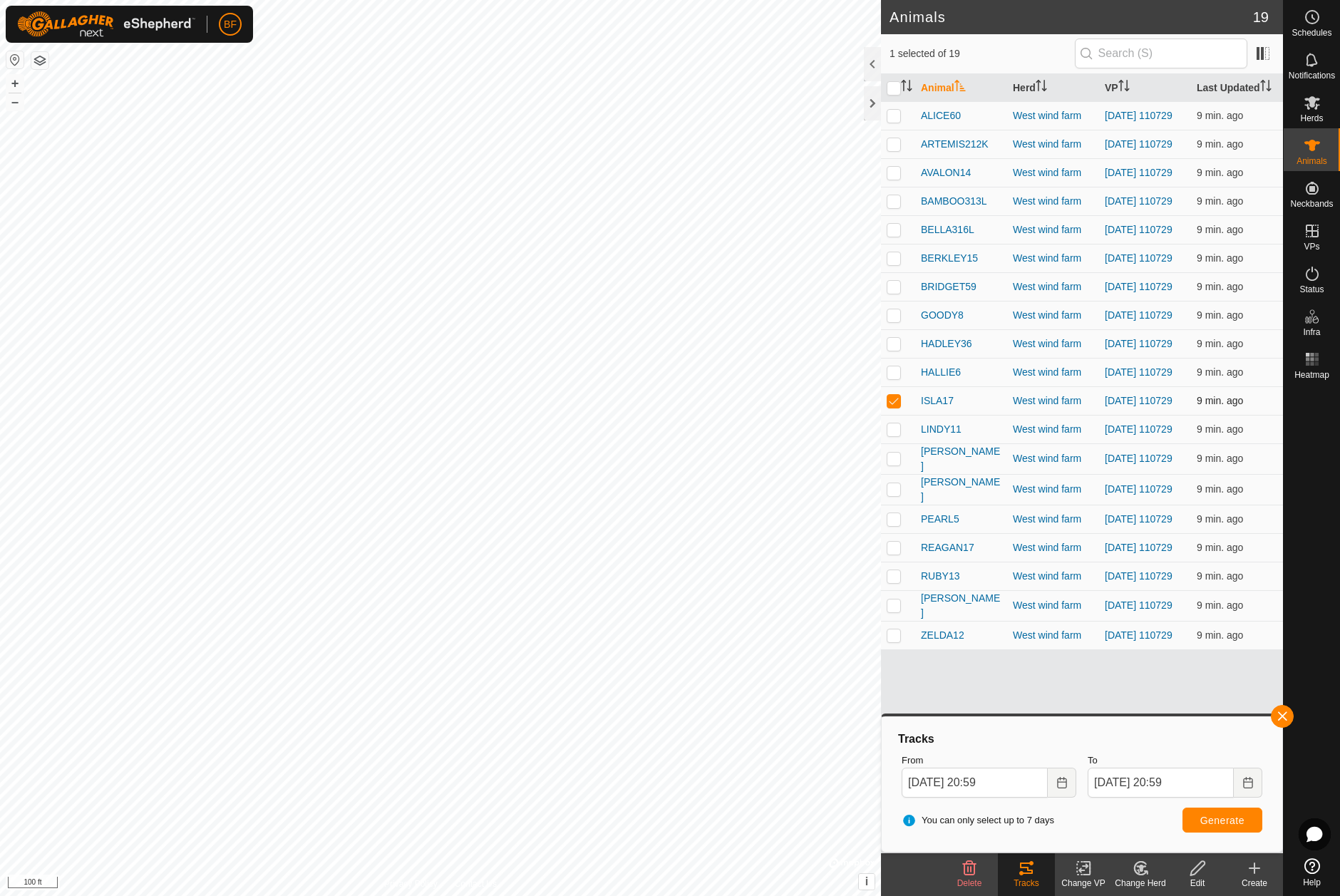
drag, startPoint x: 895, startPoint y: 421, endPoint x: 895, endPoint y: 430, distance: 9.0
click at [894, 406] on p-checkbox at bounding box center [894, 400] width 14 height 12
checkbox input "false"
drag, startPoint x: 898, startPoint y: 454, endPoint x: 942, endPoint y: 480, distance: 51.1
click at [898, 434] on p-checkbox at bounding box center [894, 429] width 14 height 12
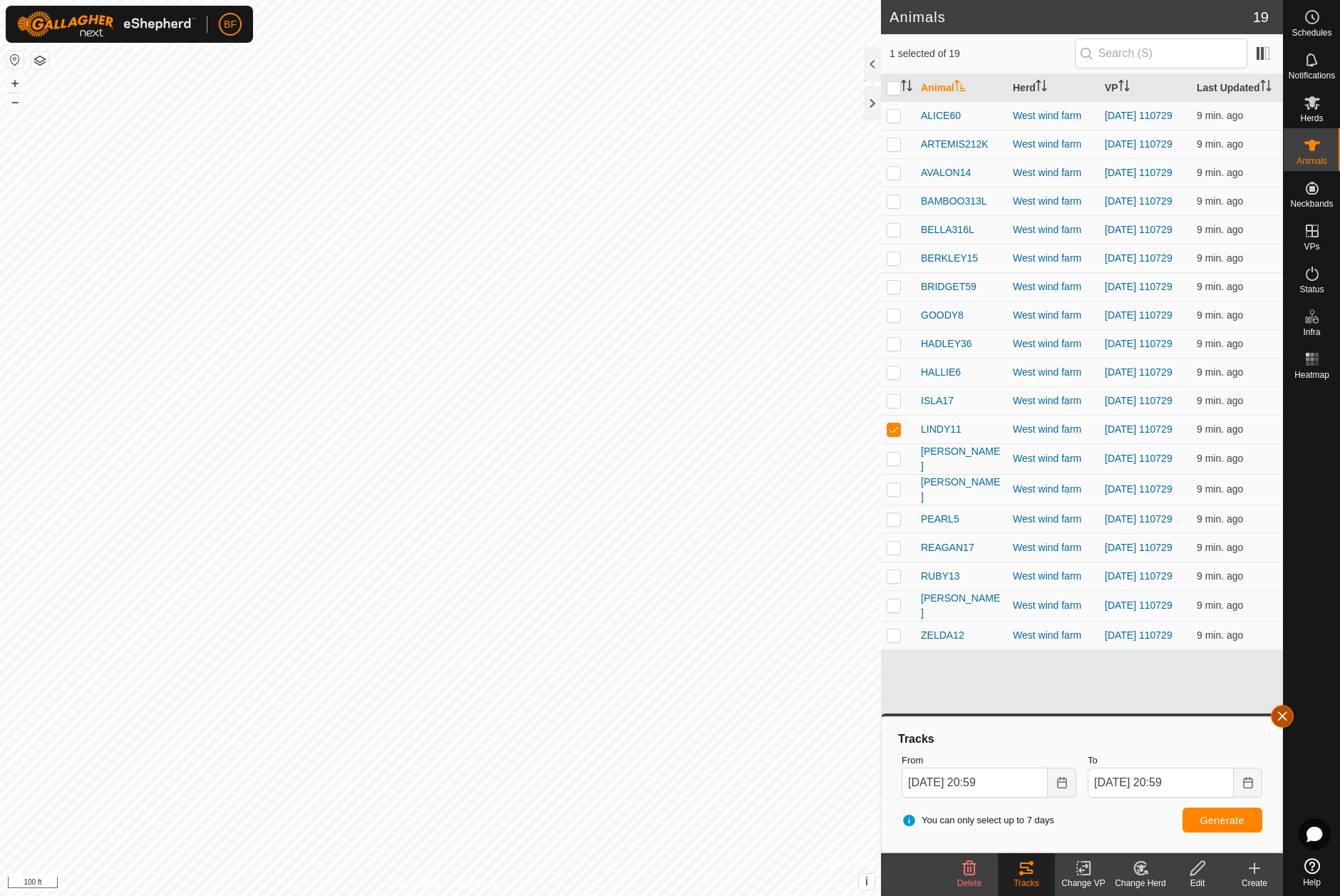
click at [1284, 715] on button "button" at bounding box center [1282, 716] width 23 height 23
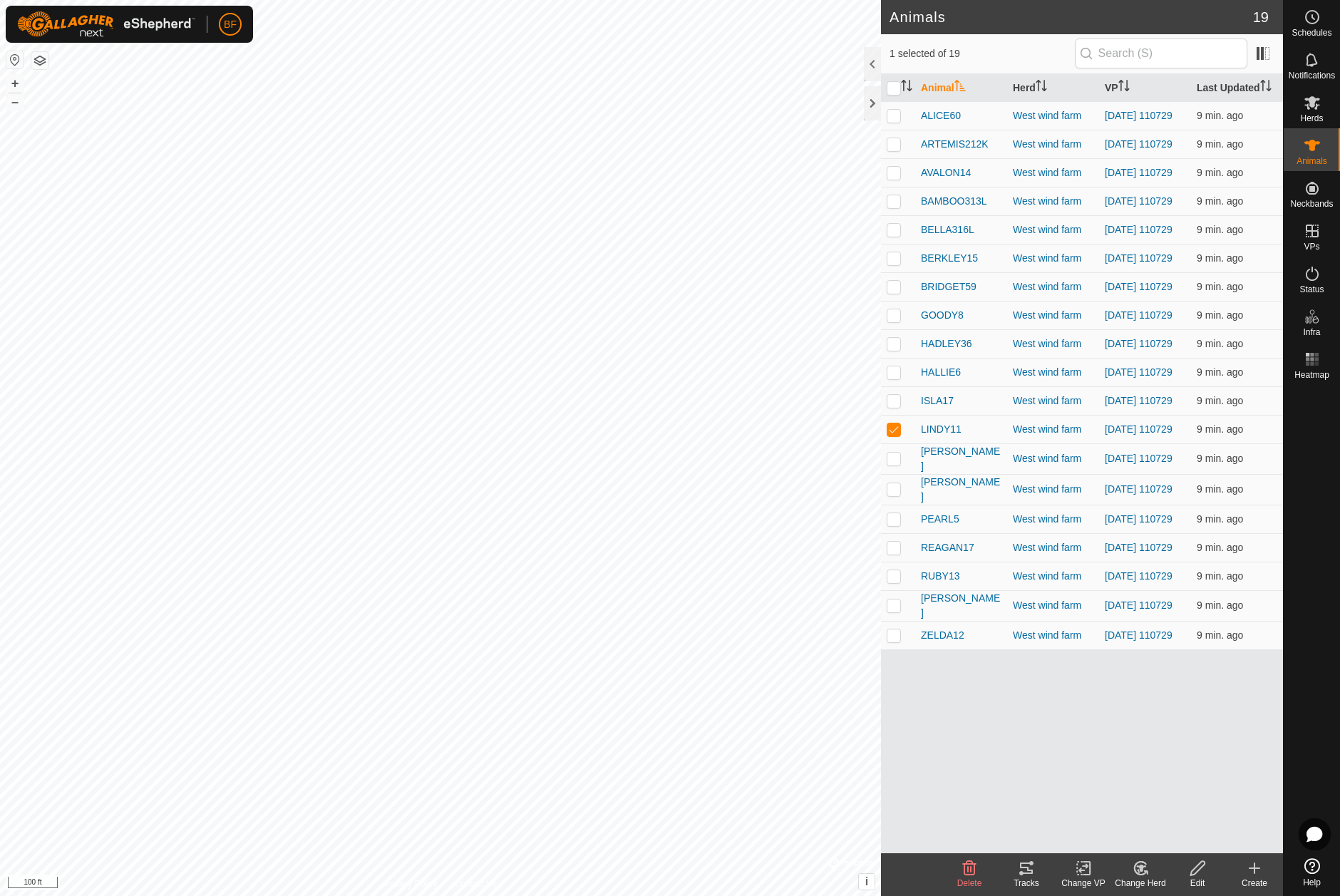
click at [1029, 867] on icon at bounding box center [1027, 868] width 13 height 12
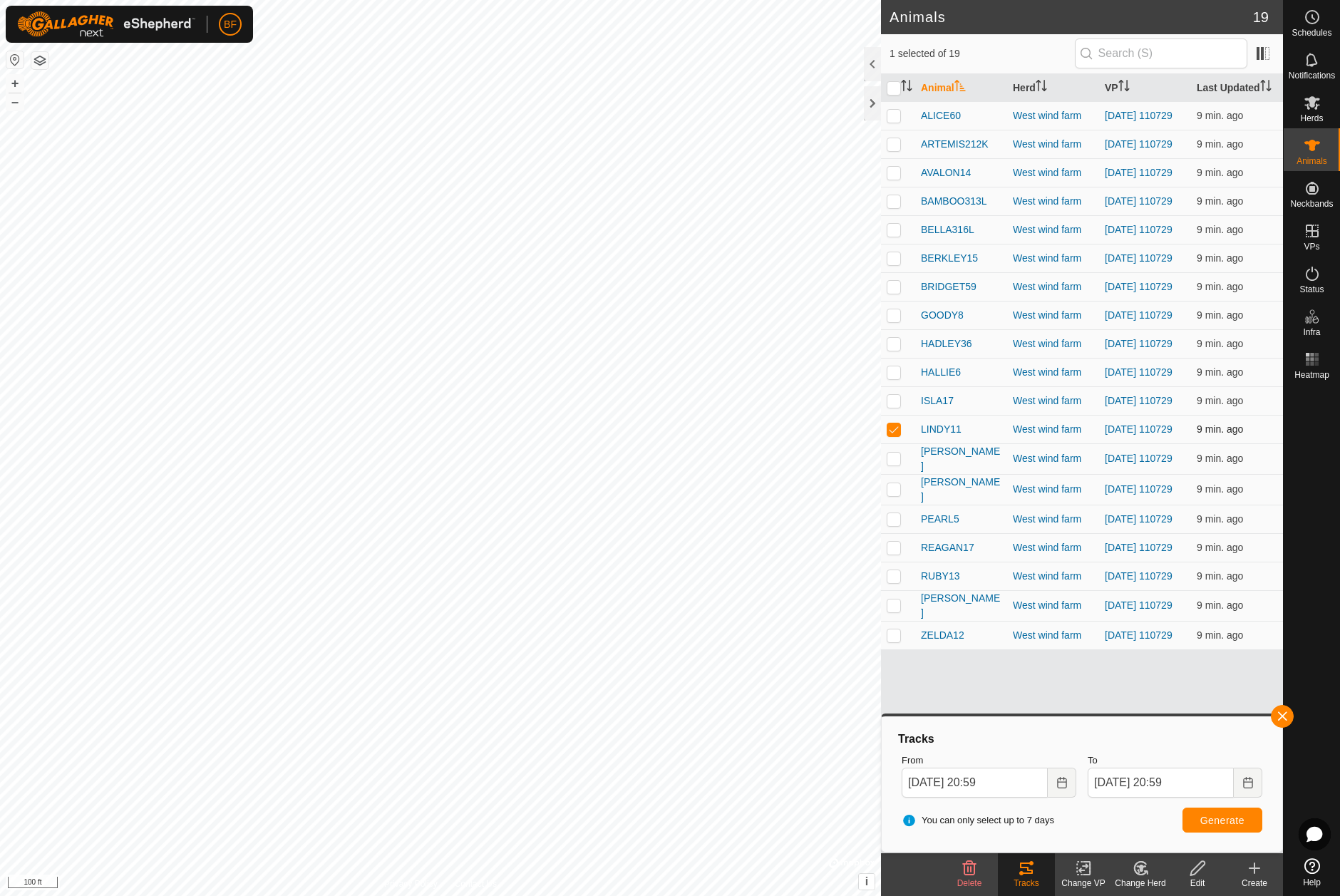
drag, startPoint x: 897, startPoint y: 453, endPoint x: 897, endPoint y: 464, distance: 11.0
click at [897, 434] on p-checkbox at bounding box center [894, 429] width 14 height 12
checkbox input "false"
drag, startPoint x: 895, startPoint y: 482, endPoint x: 919, endPoint y: 491, distance: 25.6
click at [895, 464] on p-checkbox at bounding box center [894, 458] width 14 height 12
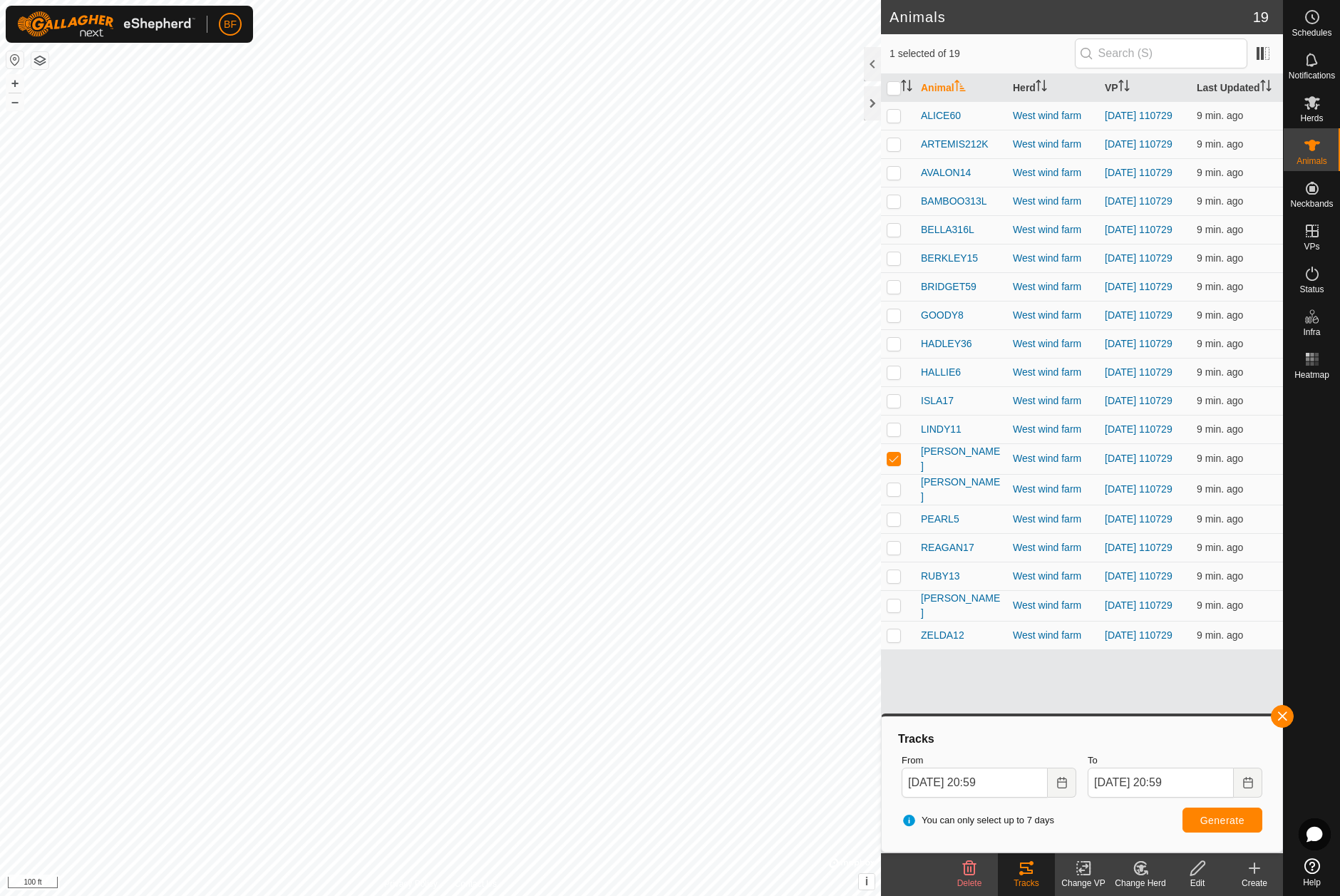
drag, startPoint x: 1282, startPoint y: 715, endPoint x: 1253, endPoint y: 727, distance: 31.4
click at [1276, 719] on button "button" at bounding box center [1282, 716] width 23 height 23
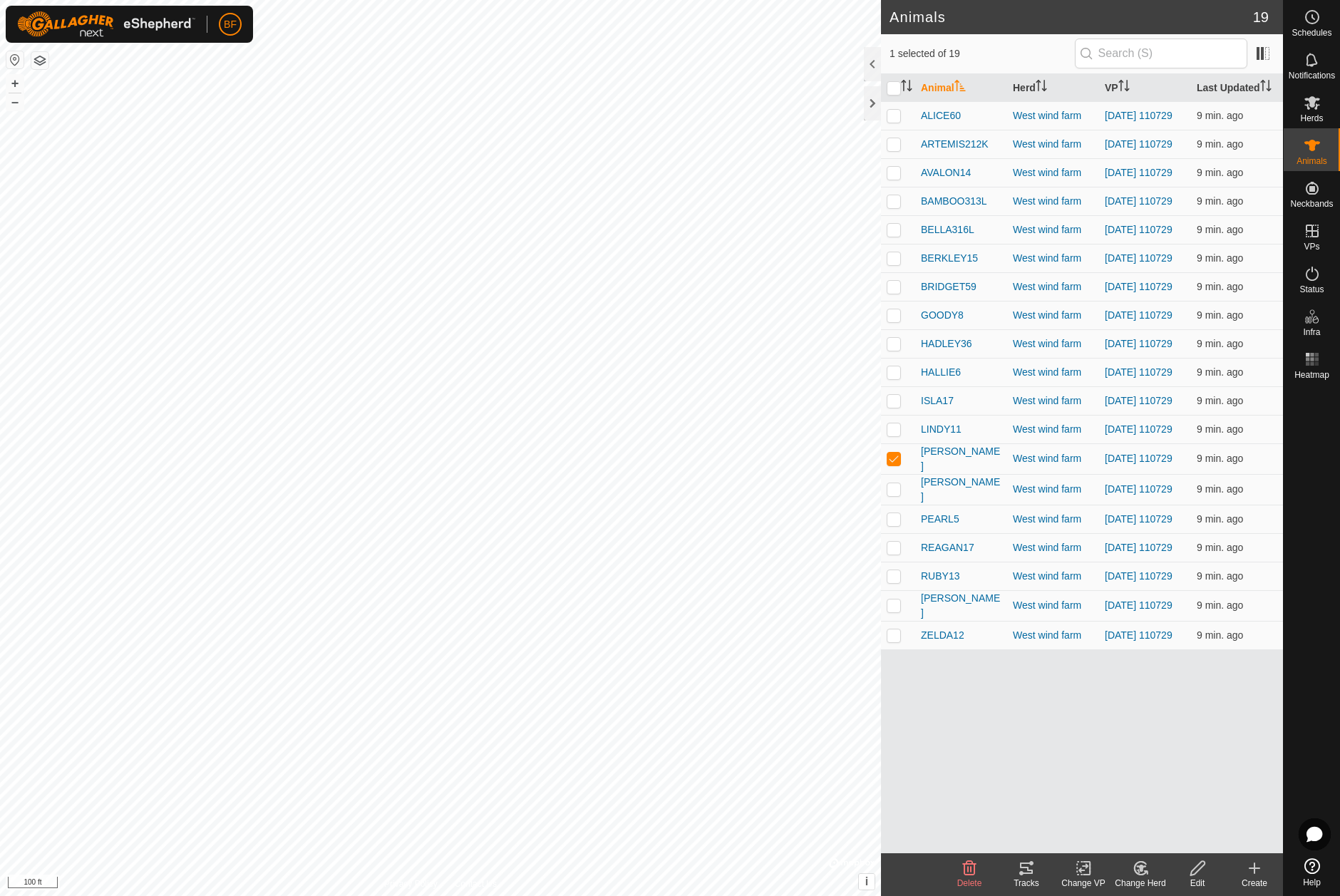
click at [1029, 869] on icon at bounding box center [1027, 868] width 13 height 12
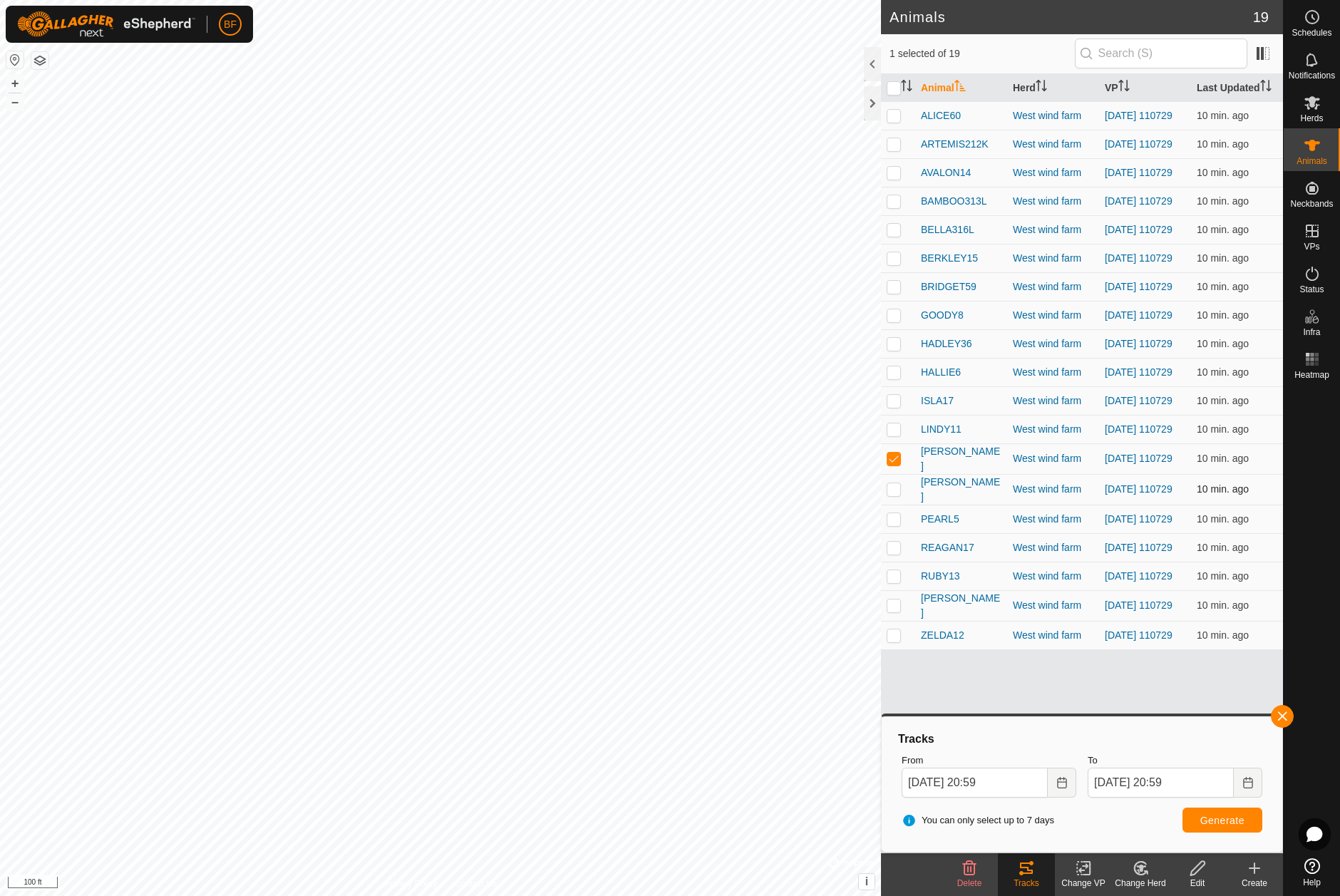
drag, startPoint x: 894, startPoint y: 483, endPoint x: 894, endPoint y: 521, distance: 38.0
click at [895, 464] on p-checkbox at bounding box center [894, 458] width 14 height 12
checkbox input "false"
drag, startPoint x: 896, startPoint y: 511, endPoint x: 919, endPoint y: 519, distance: 24.4
click at [906, 504] on td at bounding box center [898, 489] width 34 height 31
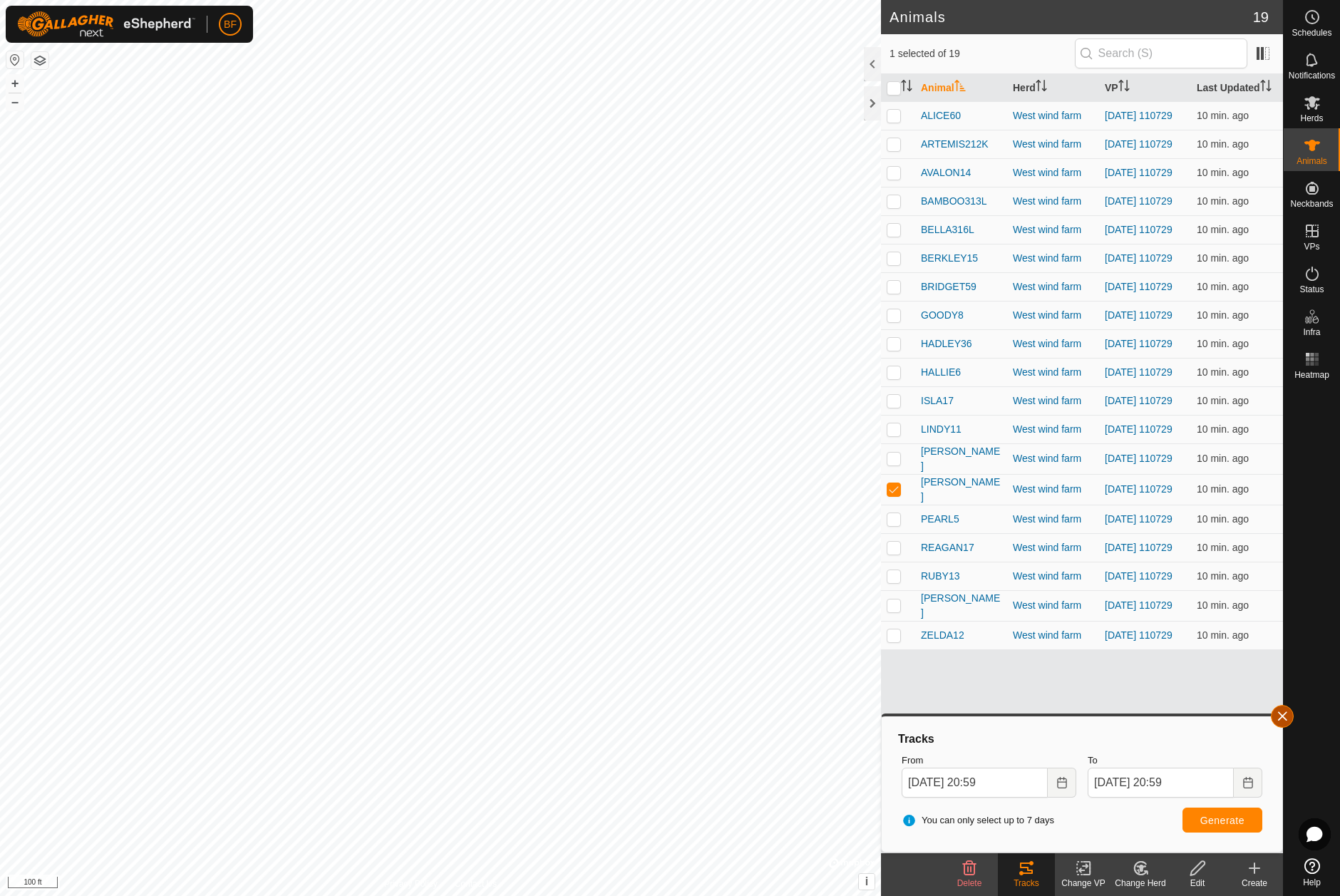
click at [1282, 706] on button "button" at bounding box center [1282, 716] width 23 height 23
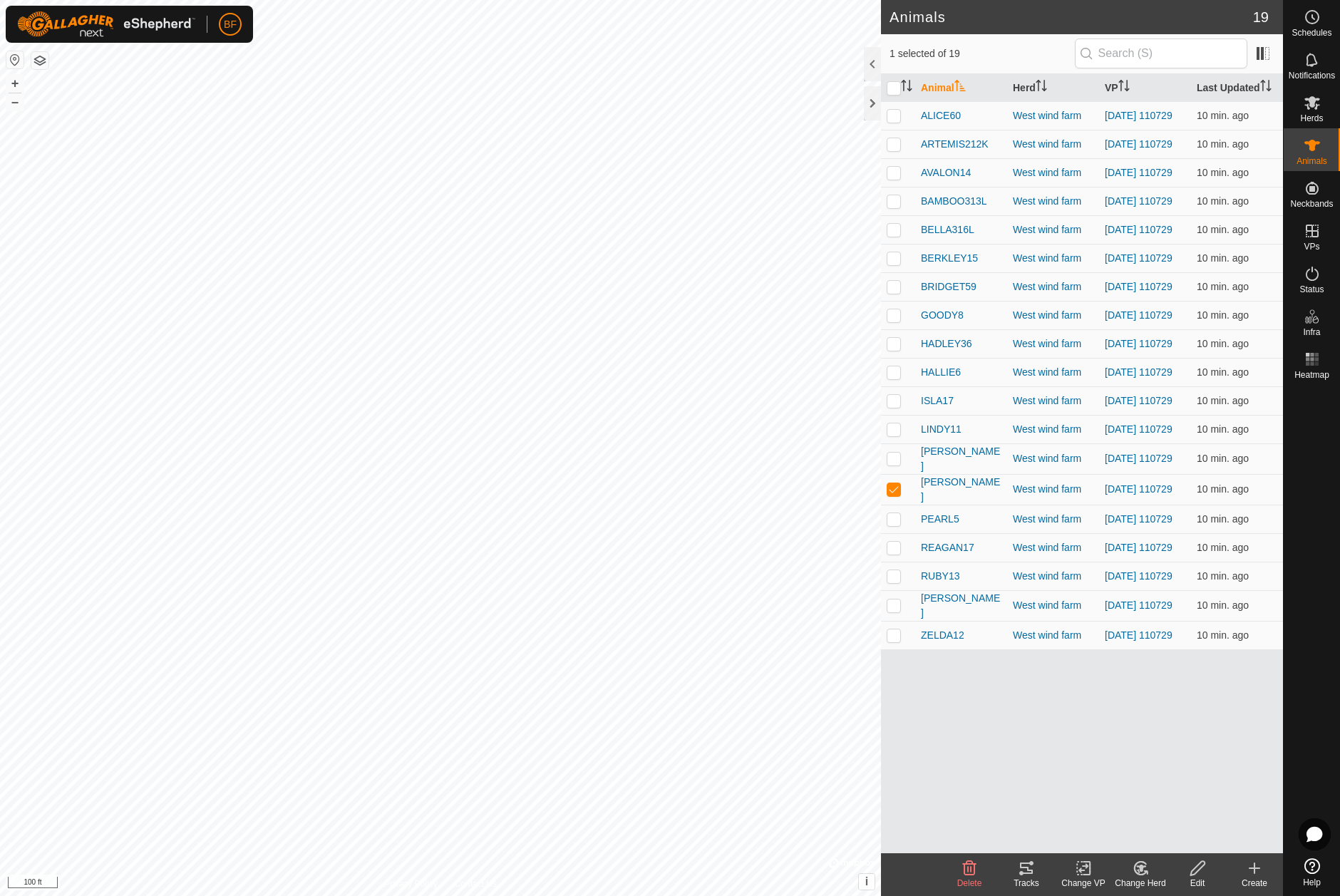
click at [1032, 866] on icon at bounding box center [1027, 868] width 17 height 17
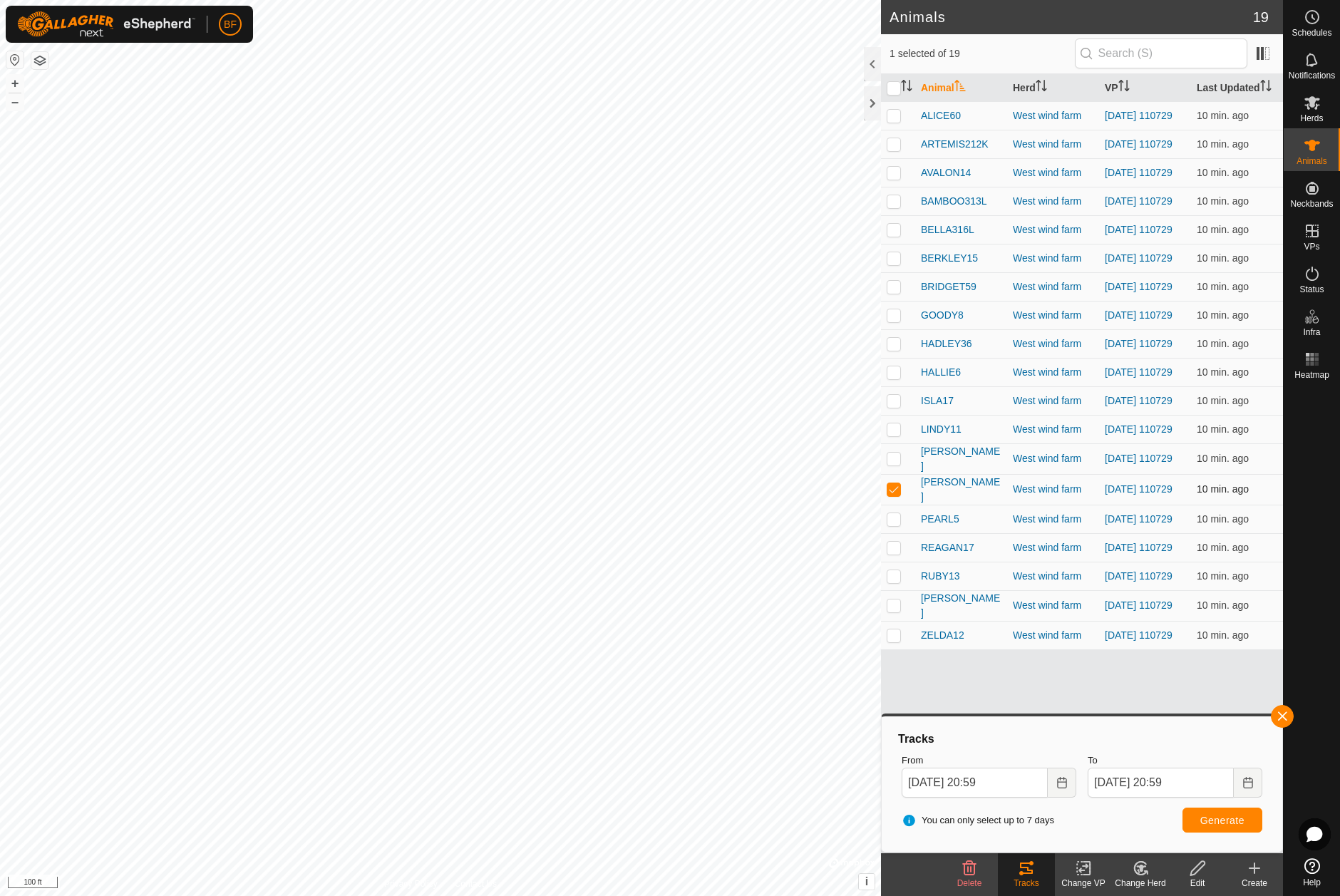
click at [892, 495] on p-checkbox at bounding box center [894, 489] width 14 height 12
checkbox input "false"
click at [896, 524] on p-checkbox at bounding box center [894, 519] width 14 height 12
click at [1285, 715] on button "button" at bounding box center [1282, 716] width 23 height 23
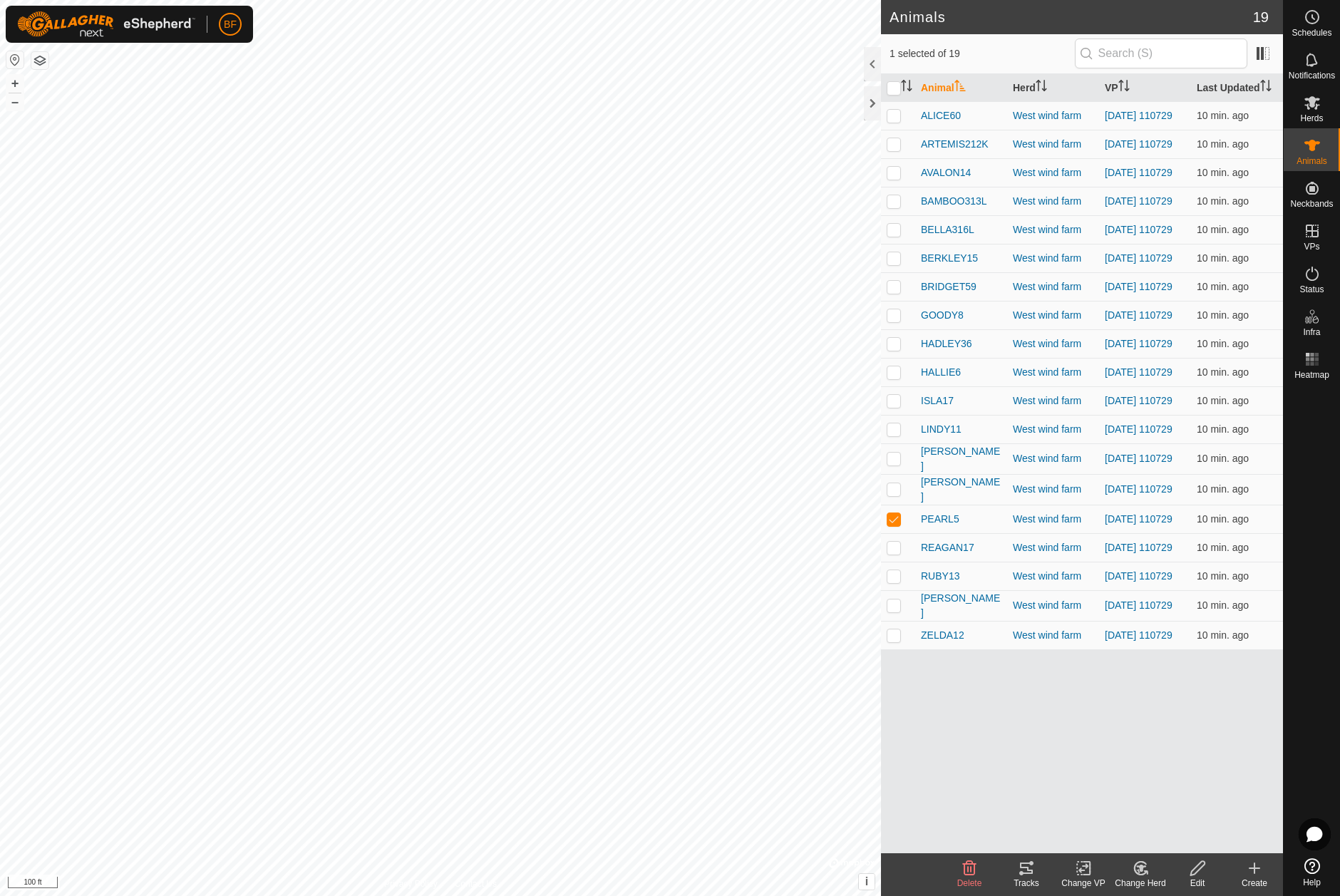
click at [1024, 869] on icon at bounding box center [1027, 868] width 17 height 17
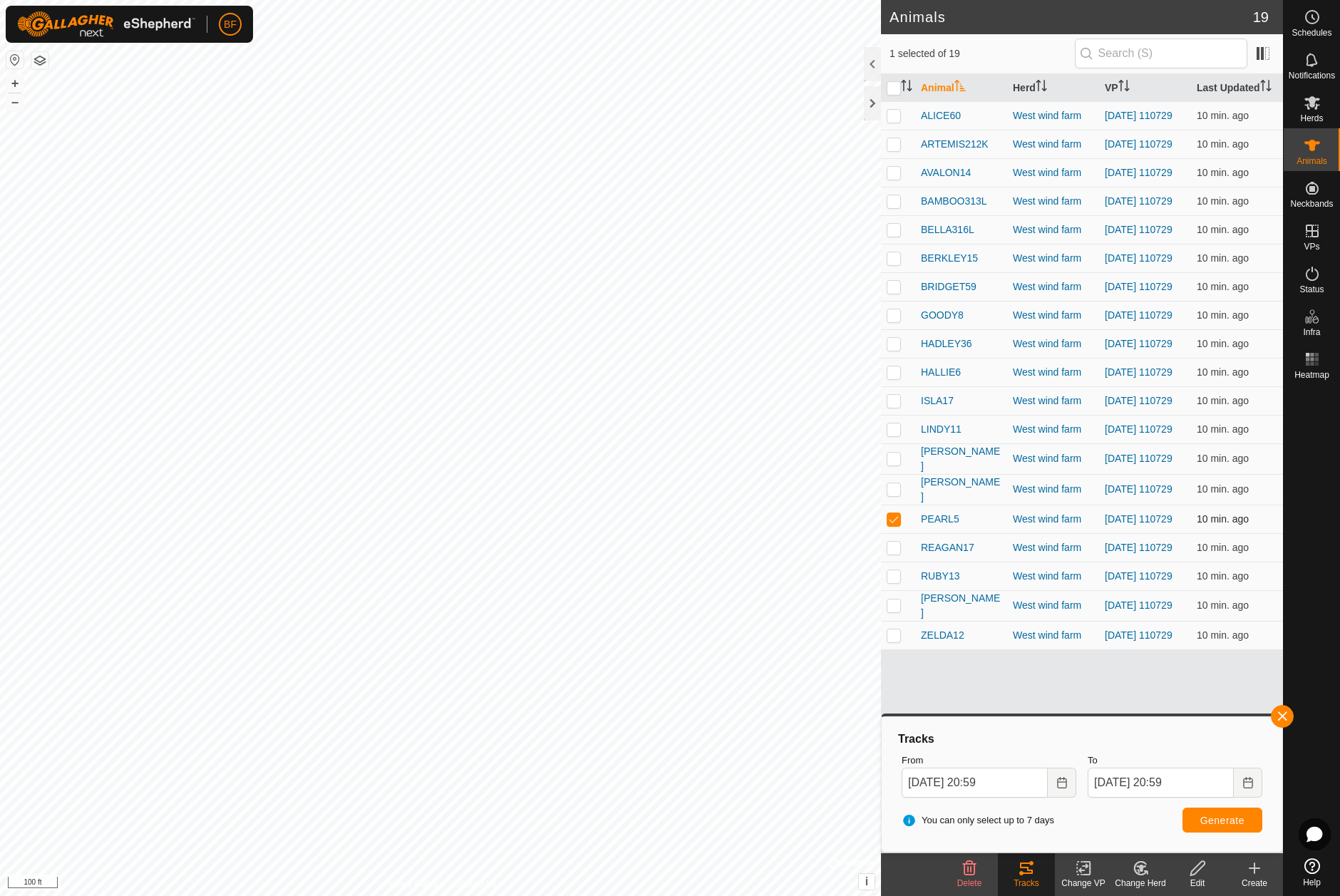
drag, startPoint x: 898, startPoint y: 542, endPoint x: 898, endPoint y: 552, distance: 10.0
click at [898, 524] on p-checkbox at bounding box center [894, 519] width 14 height 12
checkbox input "false"
click at [893, 553] on p-checkbox at bounding box center [894, 547] width 14 height 12
drag, startPoint x: 1285, startPoint y: 714, endPoint x: 1274, endPoint y: 725, distance: 15.6
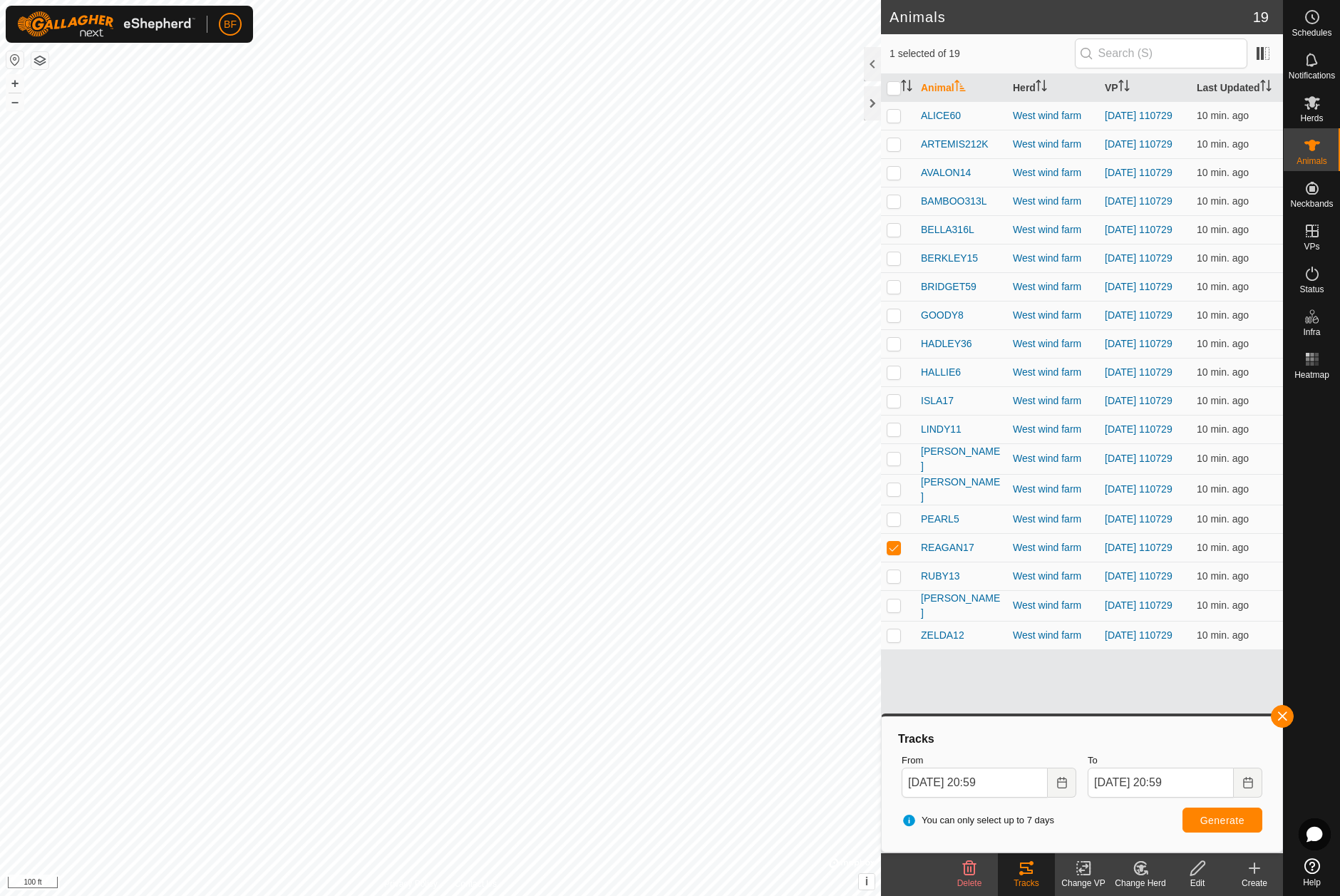
click at [1284, 714] on button "button" at bounding box center [1282, 716] width 23 height 23
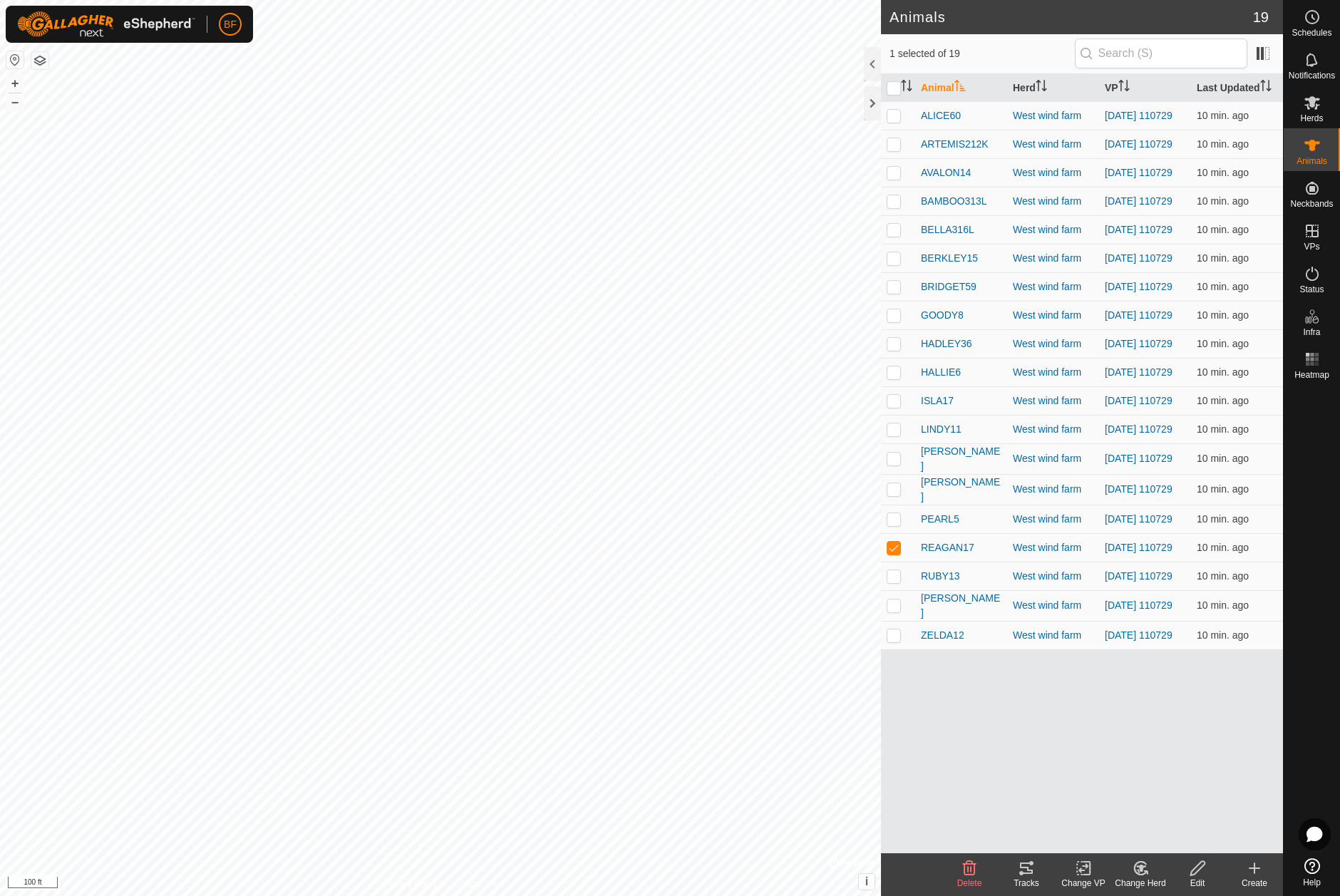
click at [1037, 864] on tracks-svg-icon at bounding box center [1026, 868] width 57 height 17
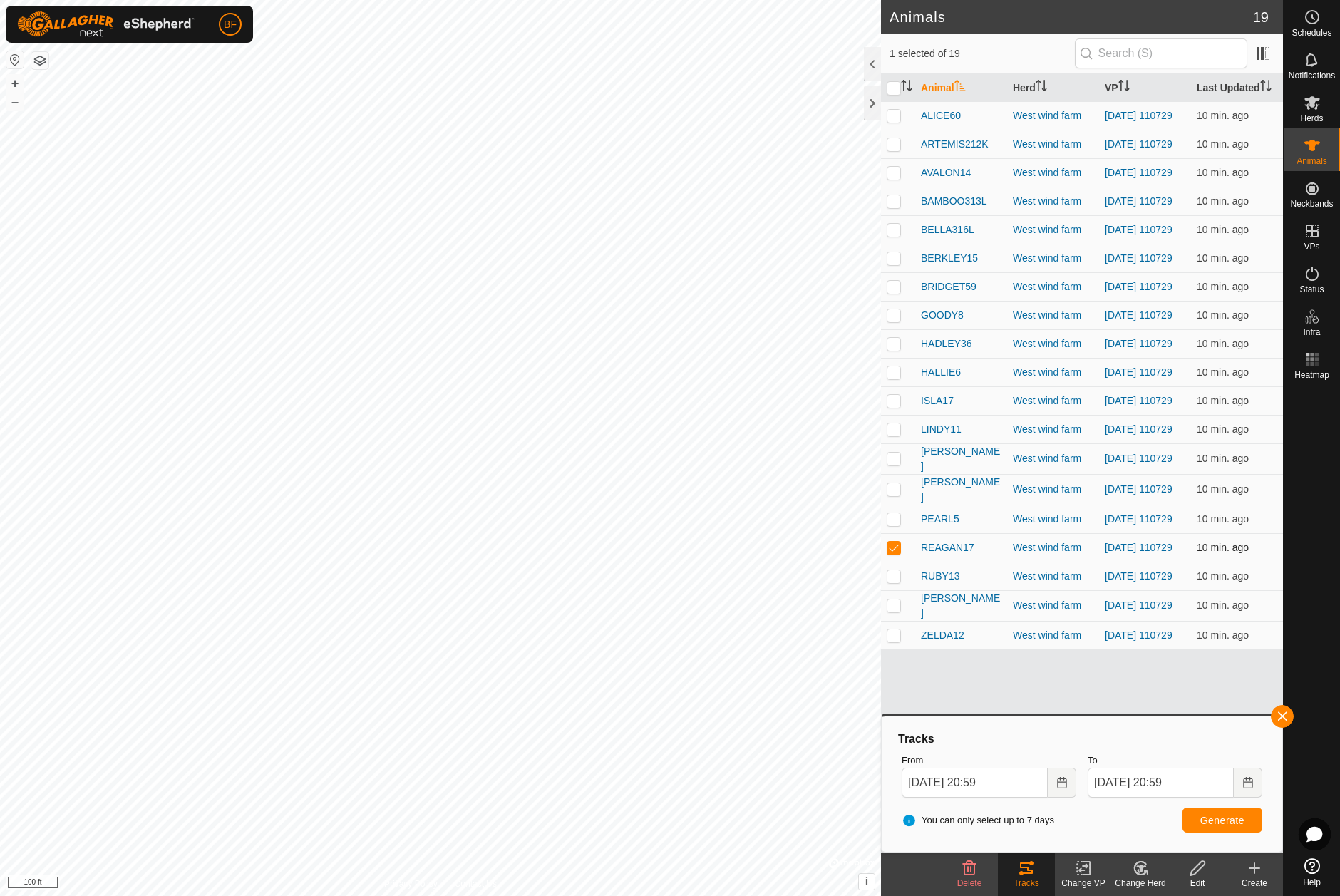
drag, startPoint x: 895, startPoint y: 573, endPoint x: 893, endPoint y: 588, distance: 15.1
click at [895, 553] on p-checkbox at bounding box center [894, 547] width 14 height 12
checkbox input "false"
drag, startPoint x: 893, startPoint y: 606, endPoint x: 911, endPoint y: 611, distance: 18.7
click at [895, 581] on p-checkbox at bounding box center [894, 575] width 14 height 12
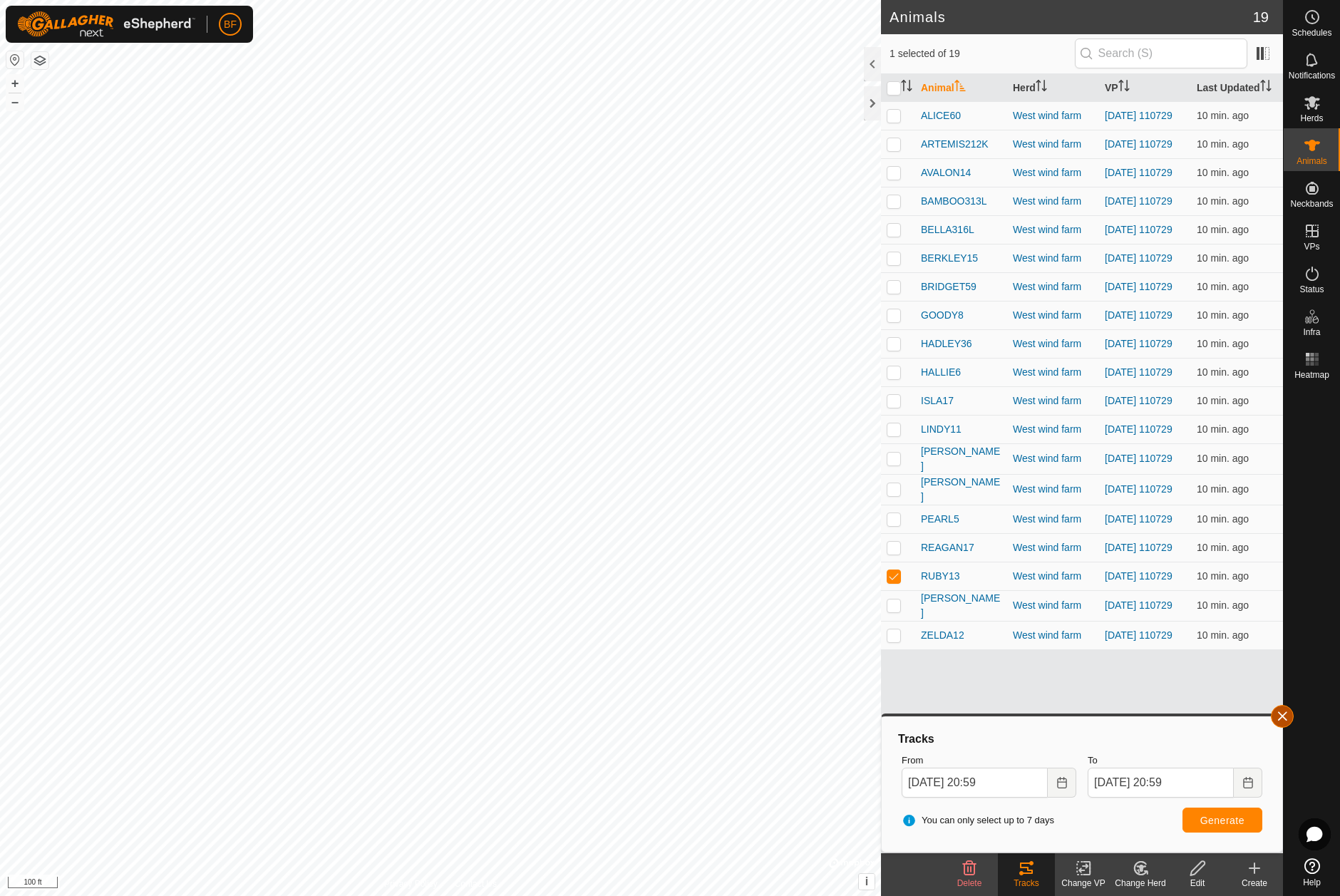
click at [1285, 716] on button "button" at bounding box center [1282, 716] width 23 height 23
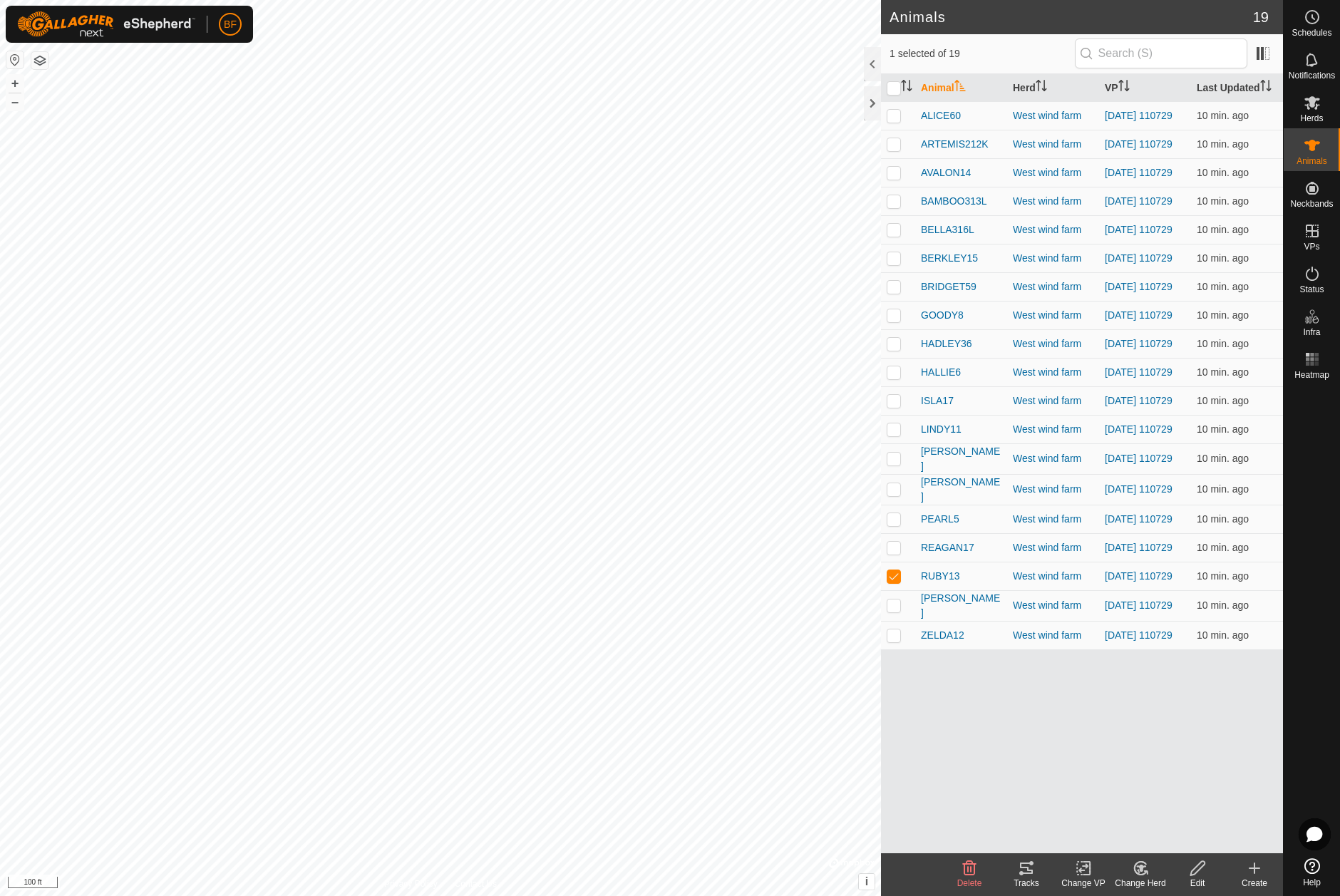
click at [1030, 872] on icon at bounding box center [1027, 868] width 13 height 12
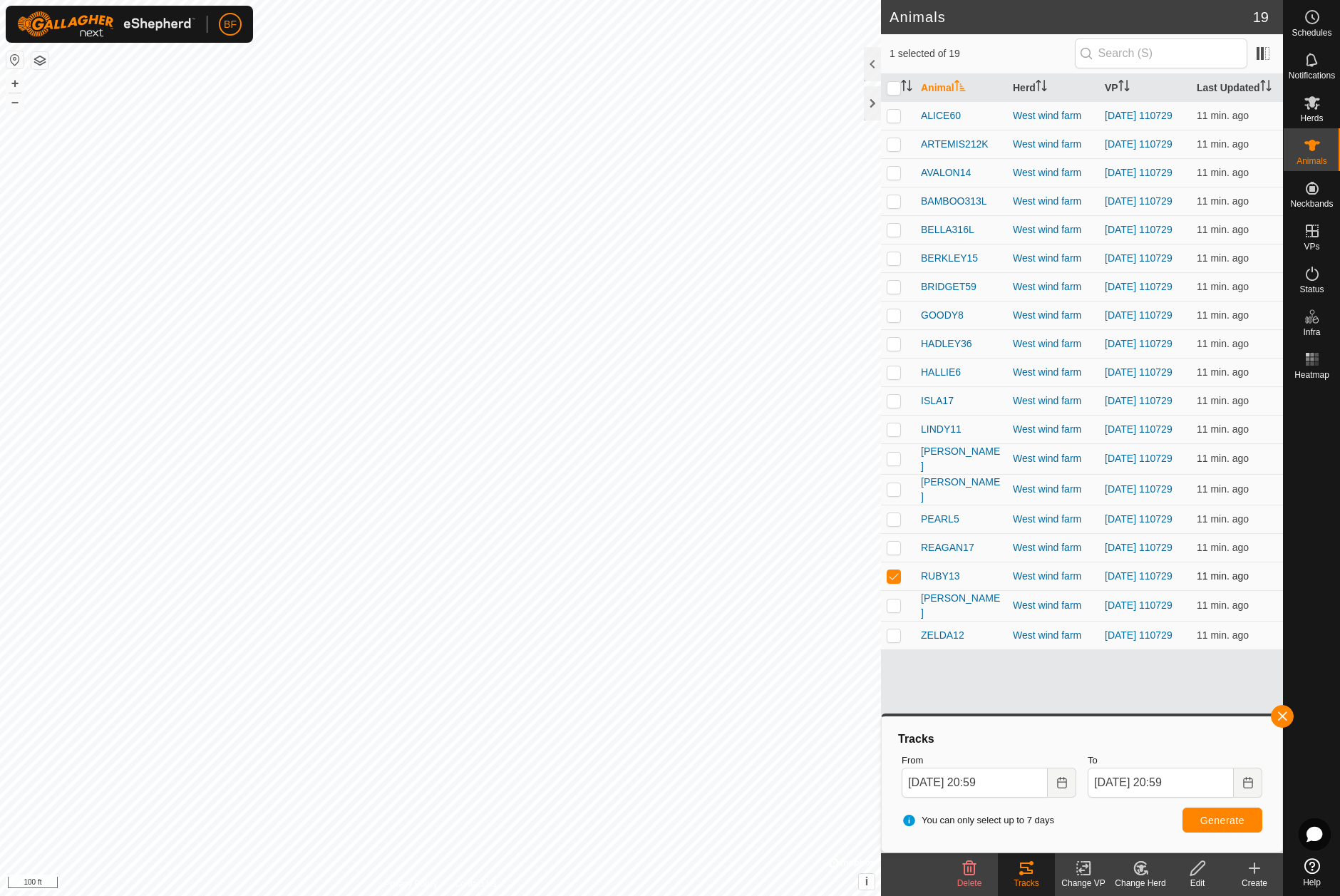
click at [895, 590] on td at bounding box center [898, 576] width 34 height 29
checkbox input "false"
click at [893, 611] on p-checkbox at bounding box center [894, 605] width 14 height 12
drag, startPoint x: 1285, startPoint y: 713, endPoint x: 1248, endPoint y: 728, distance: 39.9
click at [1285, 714] on button "button" at bounding box center [1282, 716] width 23 height 23
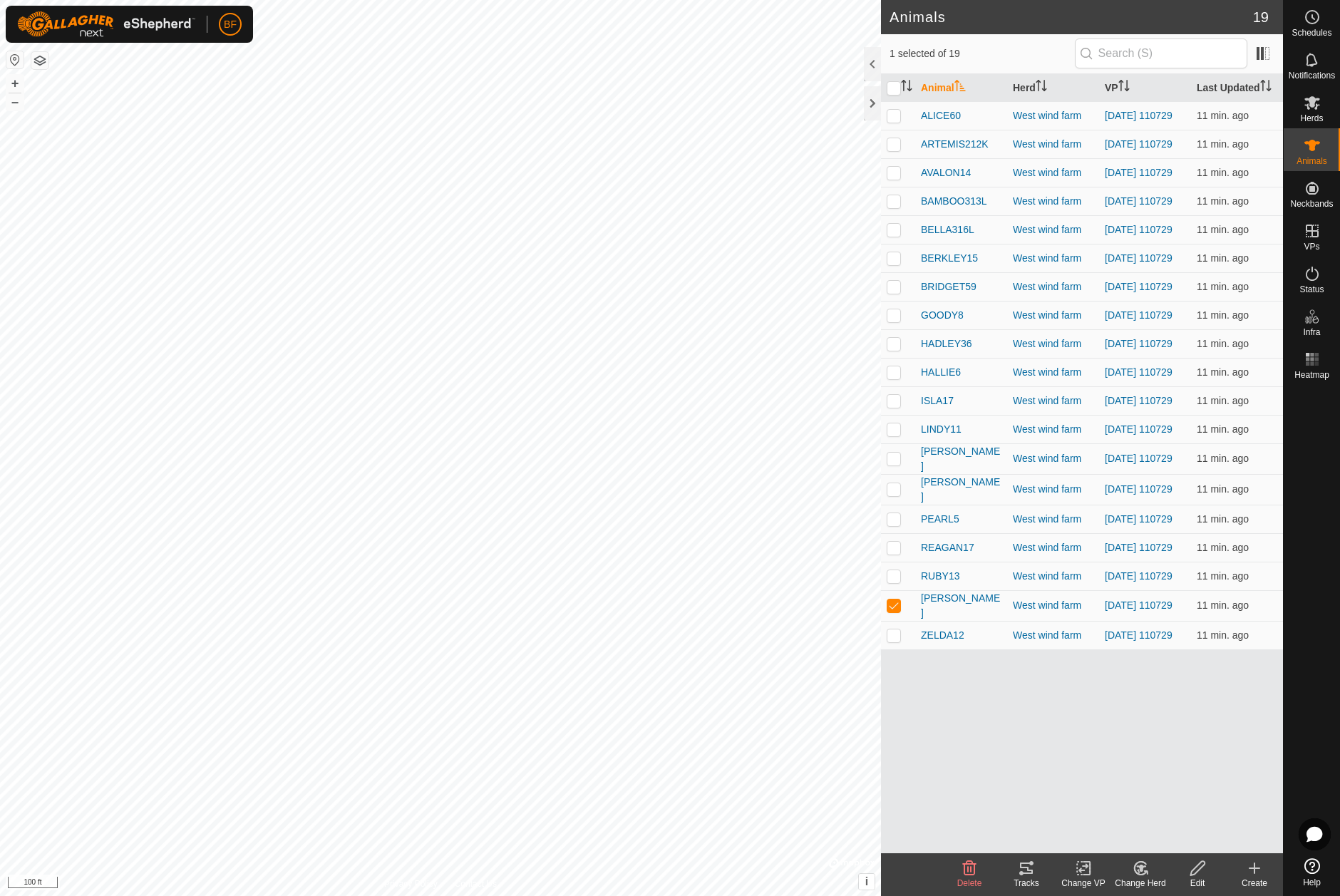
click at [1024, 866] on icon at bounding box center [1027, 868] width 13 height 12
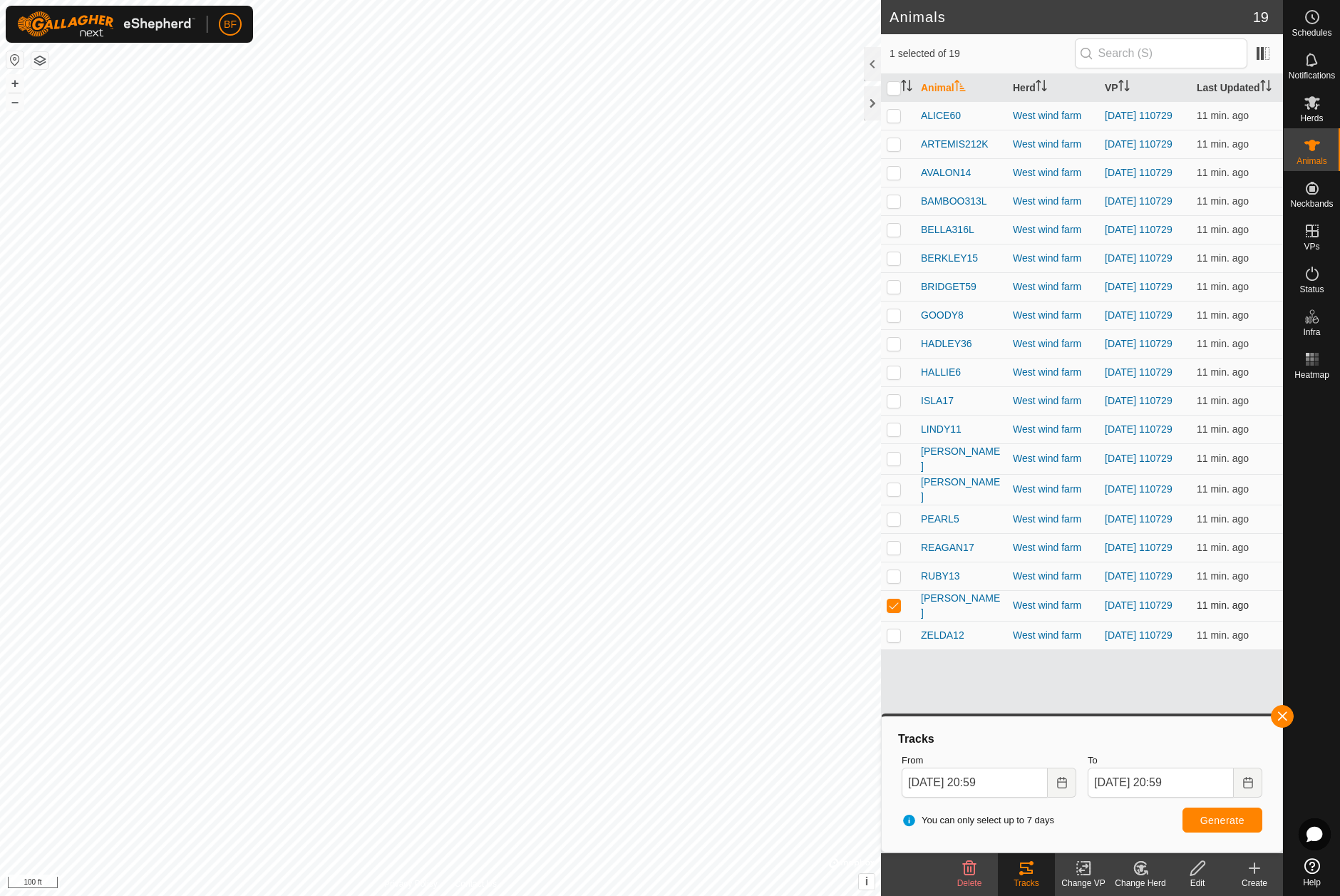
click at [893, 611] on p-checkbox at bounding box center [894, 605] width 14 height 12
checkbox input "false"
drag, startPoint x: 898, startPoint y: 668, endPoint x: 926, endPoint y: 669, distance: 28.0
click at [903, 649] on td at bounding box center [898, 635] width 34 height 29
checkbox input "true"
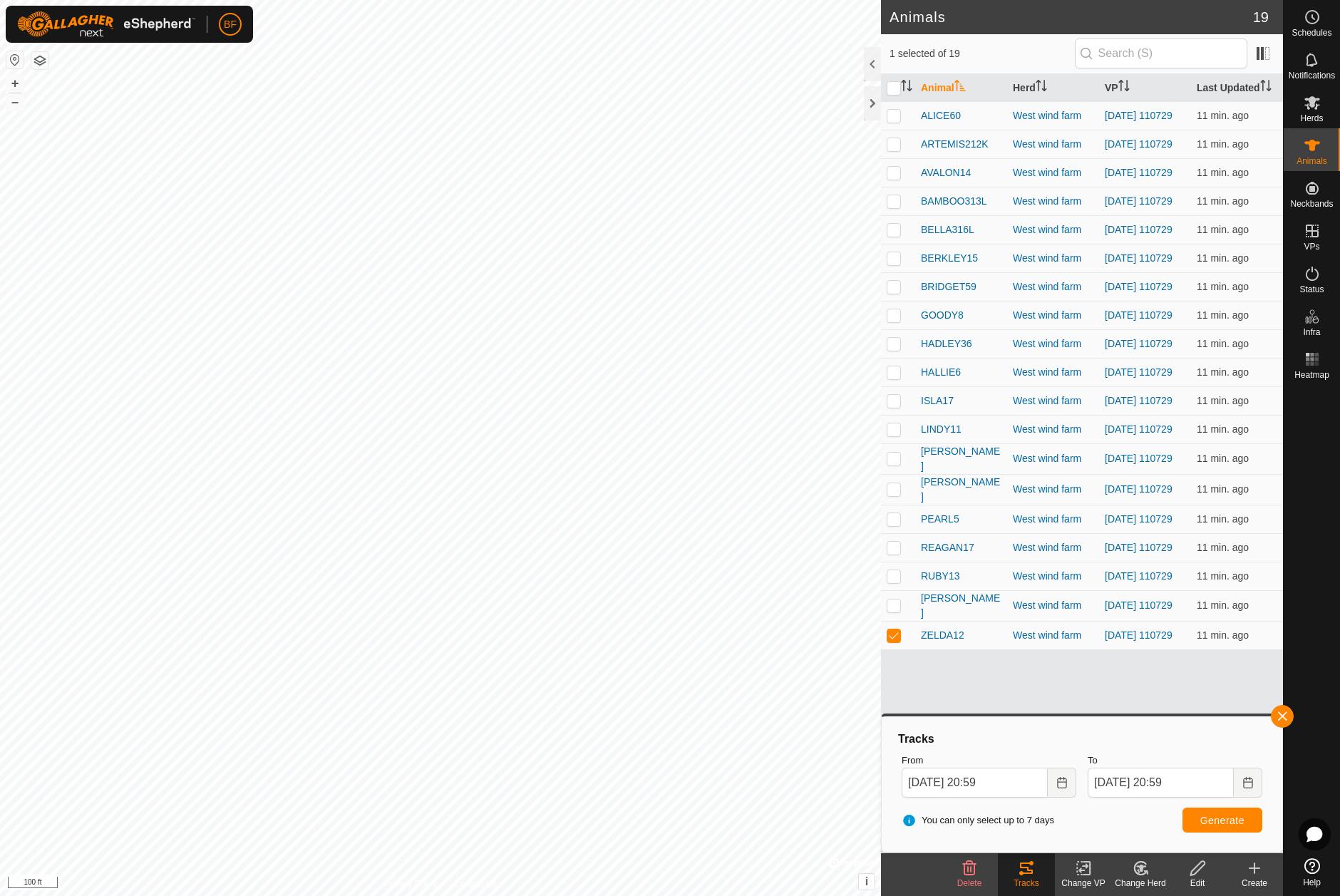
drag, startPoint x: 1290, startPoint y: 712, endPoint x: 1225, endPoint y: 745, distance: 72.9
click at [1290, 712] on button "button" at bounding box center [1282, 716] width 23 height 23
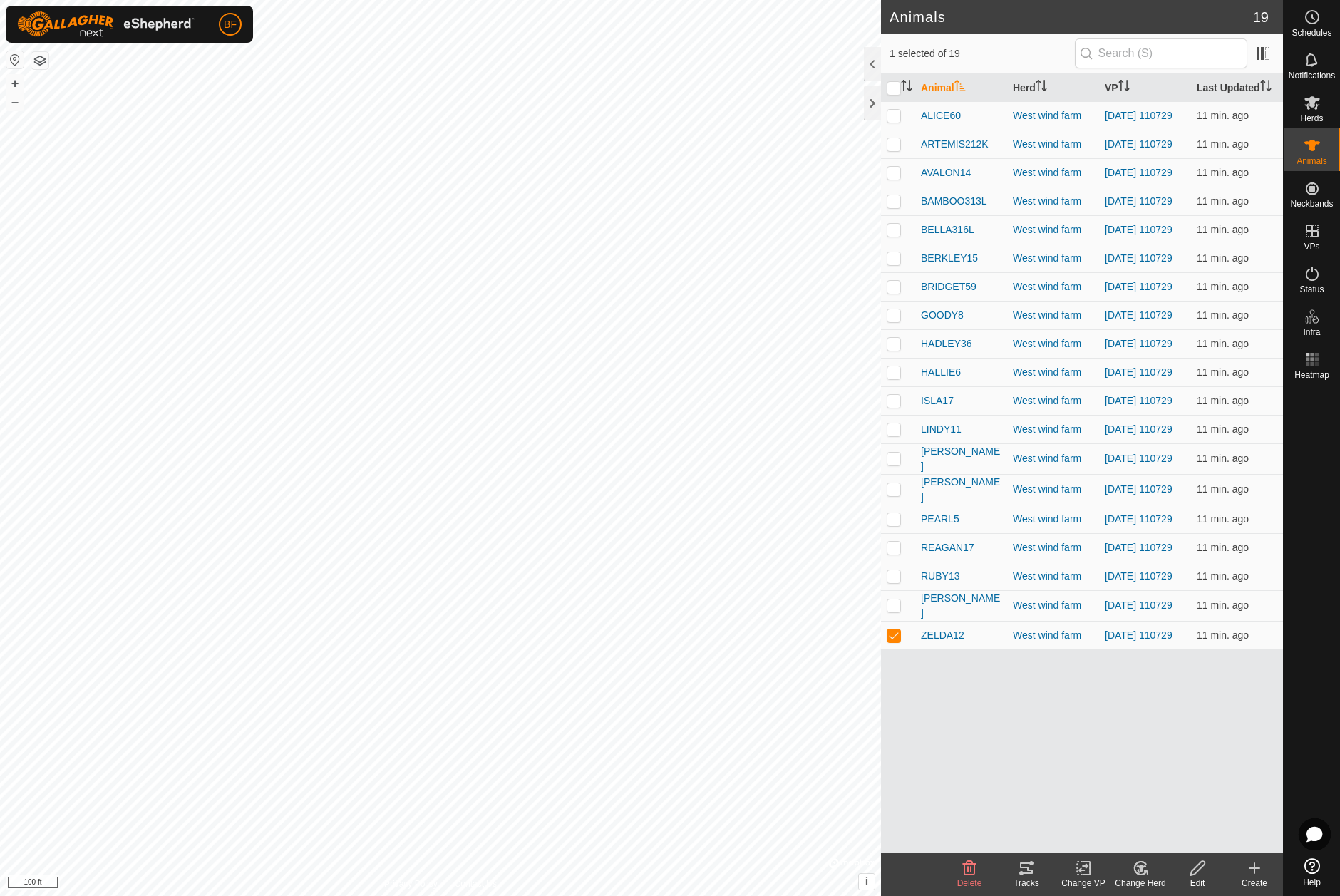
click at [1038, 857] on div "Tracks" at bounding box center [1026, 874] width 57 height 42
